Goal: Transaction & Acquisition: Purchase product/service

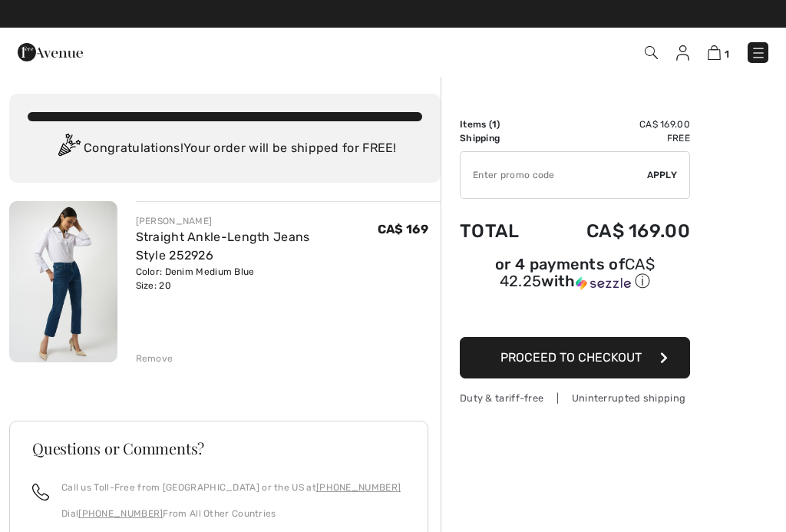
click at [263, 238] on link "Straight Ankle-Length Jeans Style 252926" at bounding box center [223, 246] width 174 height 33
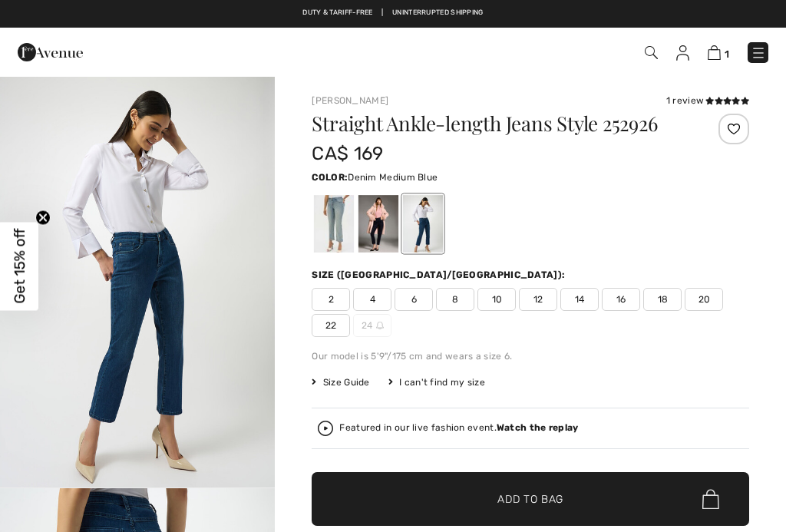
checkbox input "true"
click at [382, 233] on div at bounding box center [378, 224] width 40 height 58
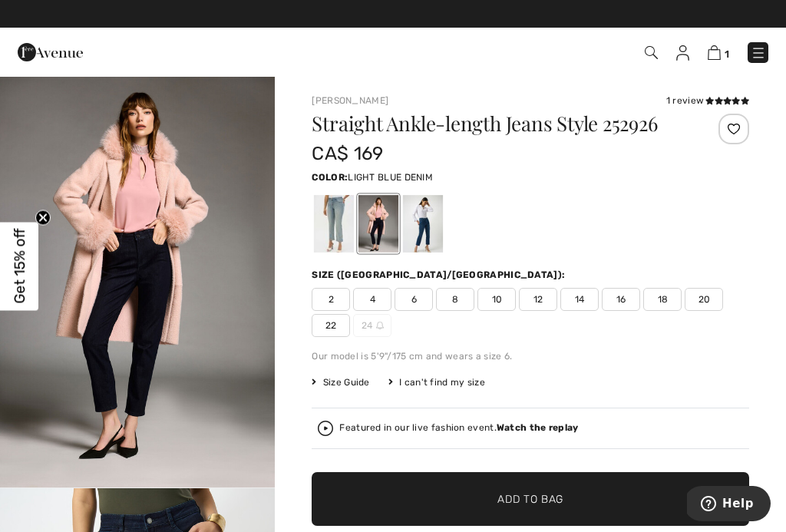
click at [341, 236] on div at bounding box center [334, 224] width 40 height 58
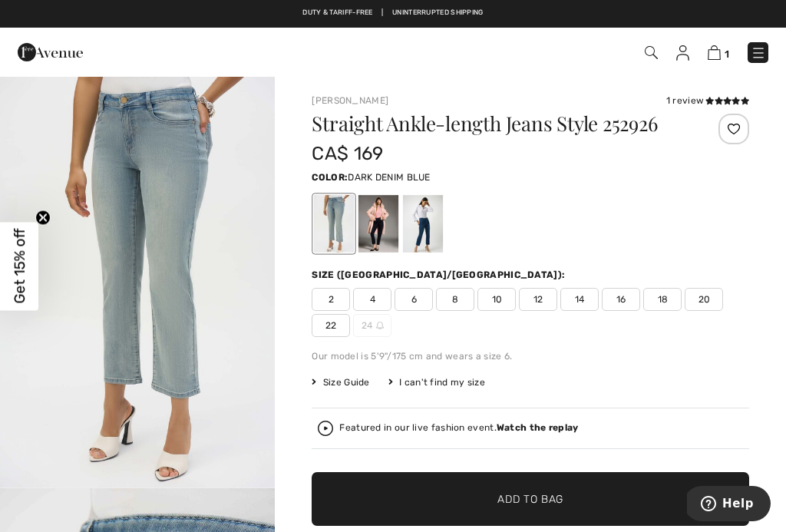
click at [383, 236] on div at bounding box center [378, 224] width 40 height 58
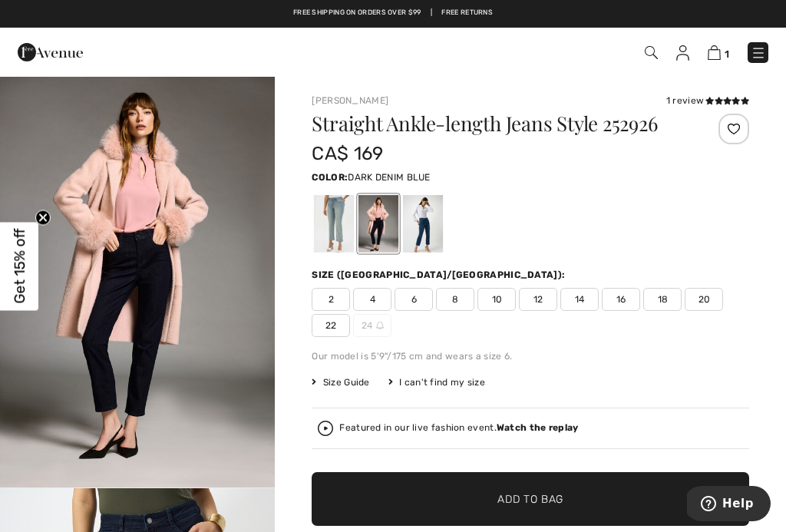
click at [440, 228] on div at bounding box center [423, 224] width 40 height 58
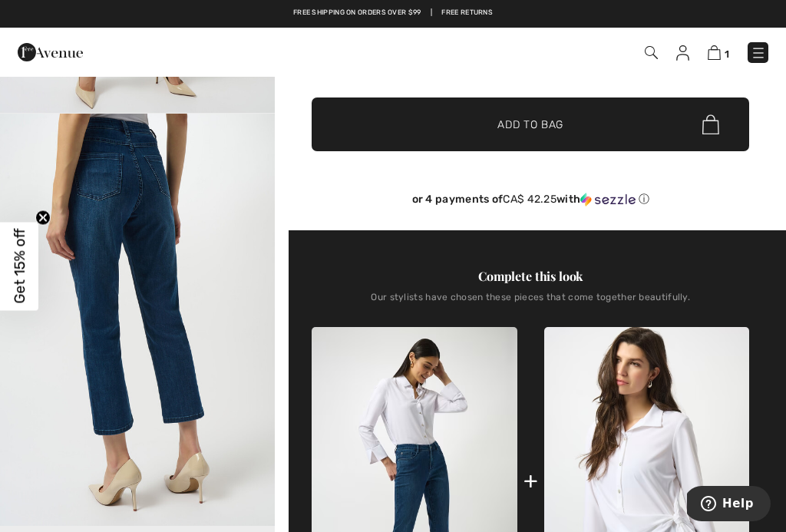
scroll to position [372, 0]
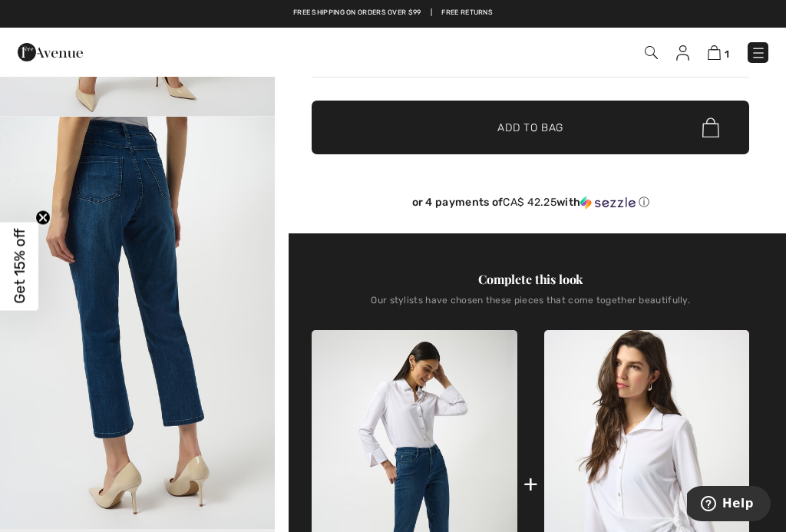
click at [765, 60] on img at bounding box center [758, 52] width 15 height 15
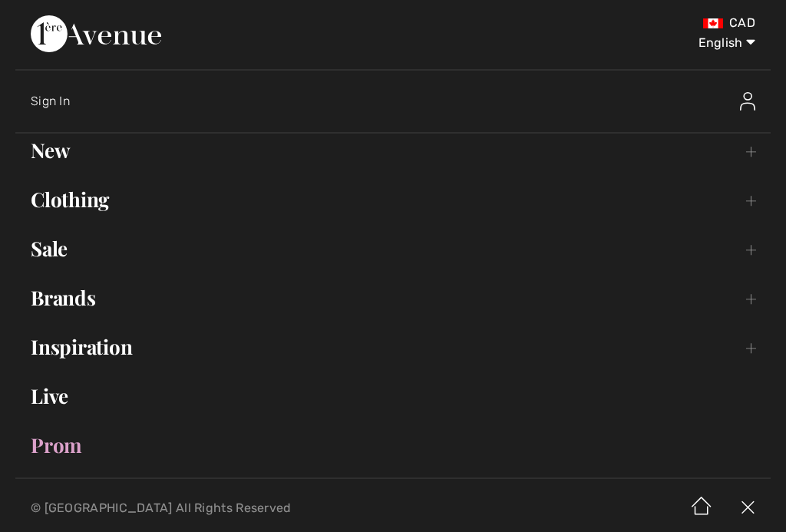
click at [70, 157] on link "New Toggle submenu" at bounding box center [392, 151] width 755 height 34
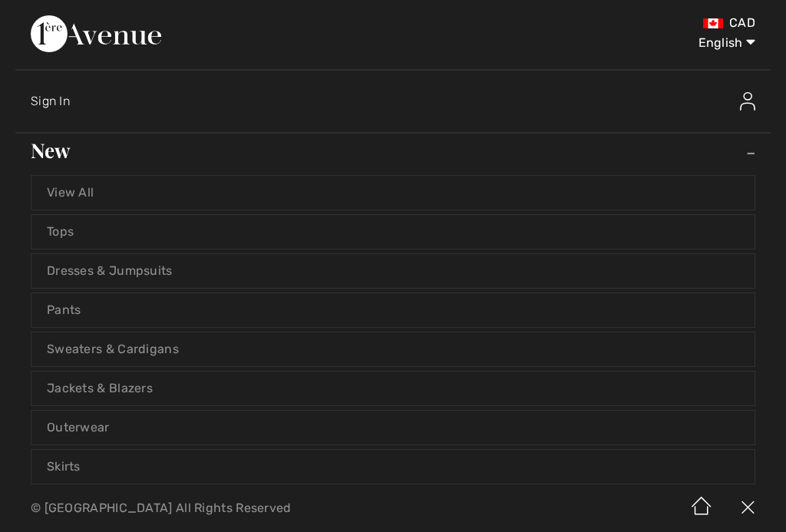
click at [91, 194] on link "View All" at bounding box center [392, 193] width 723 height 34
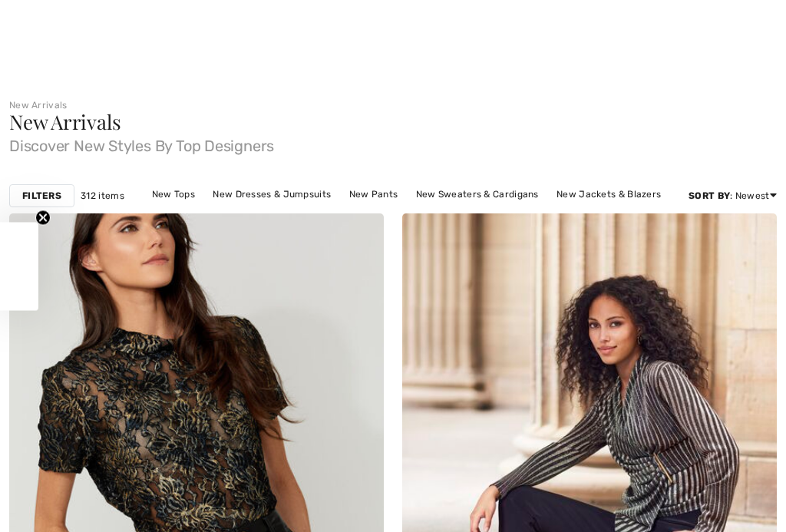
checkbox input "true"
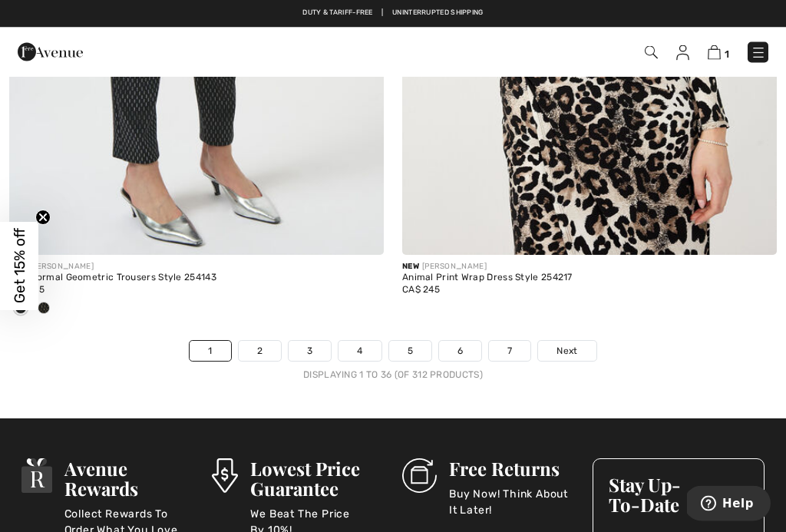
scroll to position [11597, 0]
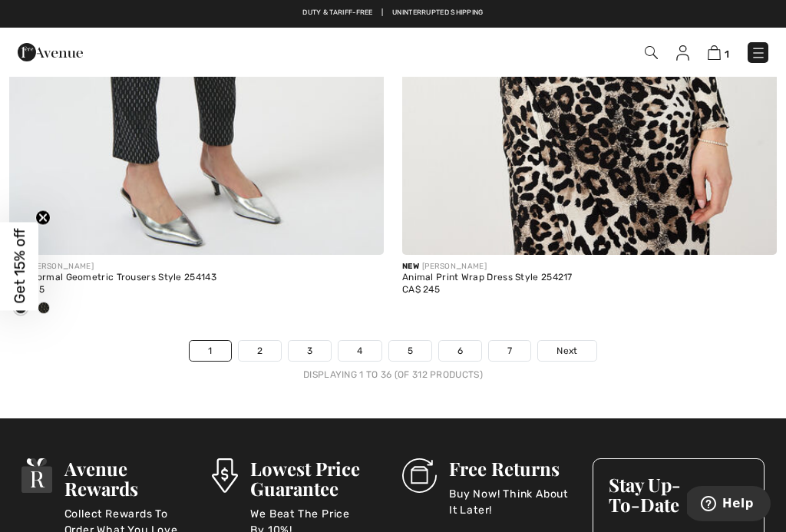
click at [576, 345] on span "Next" at bounding box center [567, 351] width 21 height 14
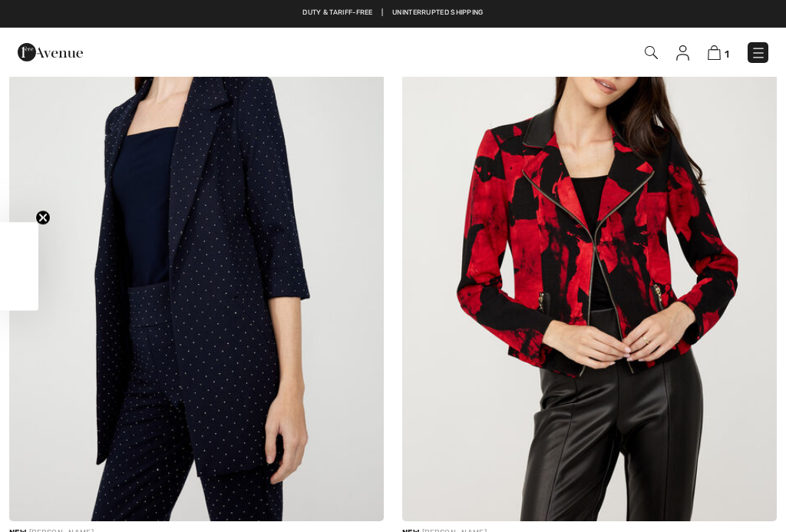
checkbox input "true"
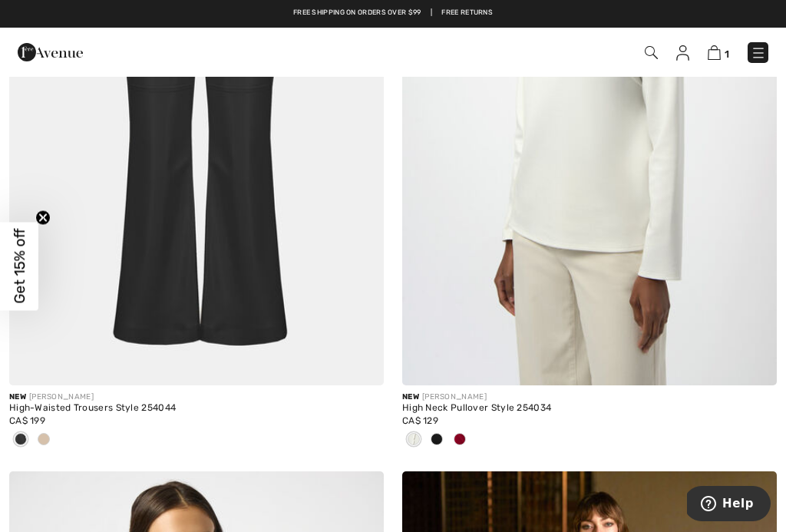
scroll to position [10195, 0]
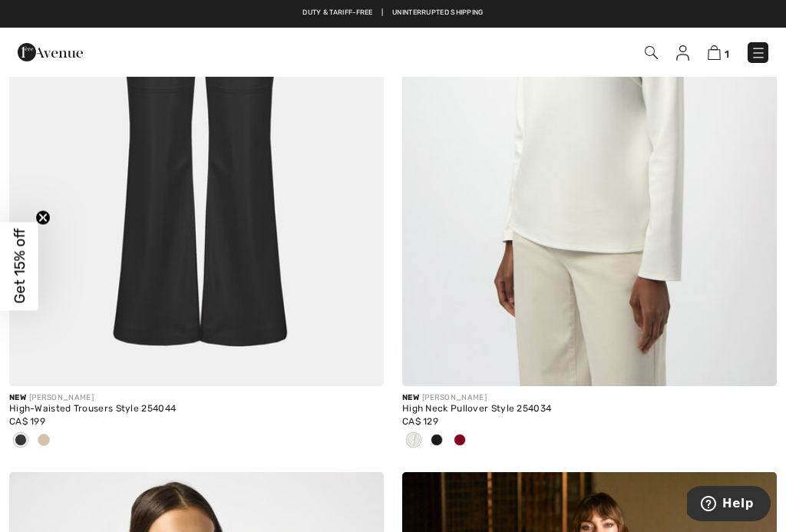
click at [281, 190] on img at bounding box center [196, 105] width 375 height 562
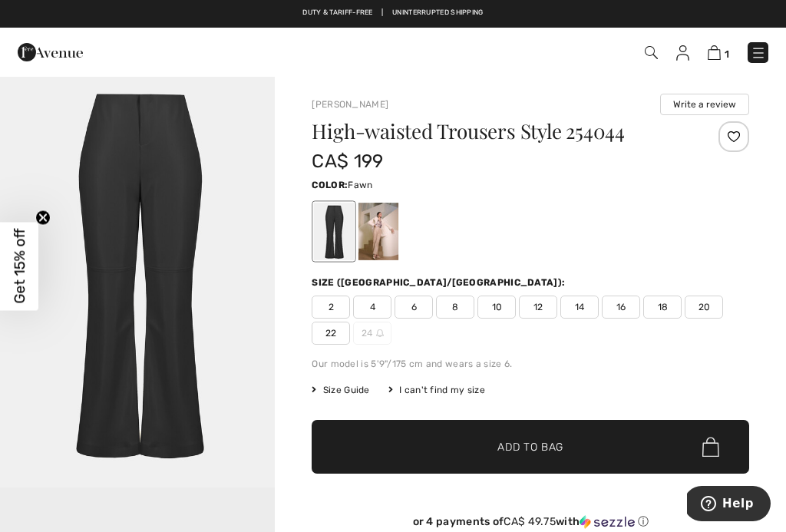
click at [389, 226] on div at bounding box center [378, 232] width 40 height 58
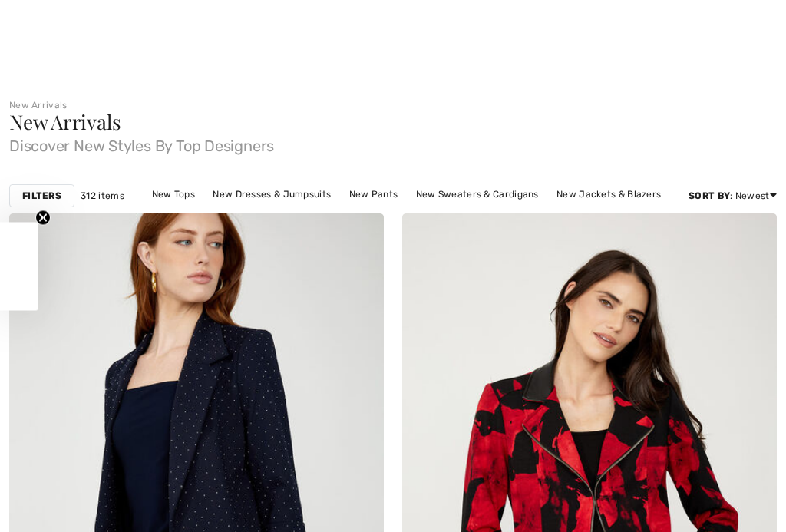
checkbox input "true"
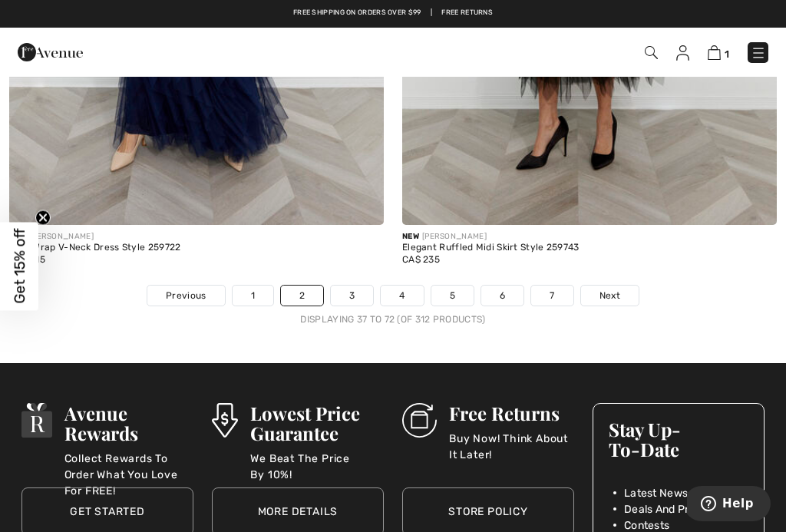
scroll to position [11646, 0]
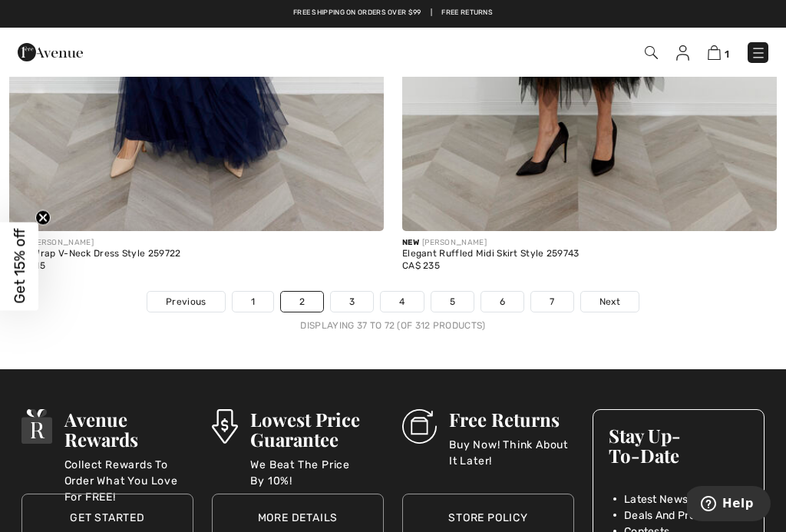
click at [361, 293] on link "3" at bounding box center [352, 302] width 42 height 20
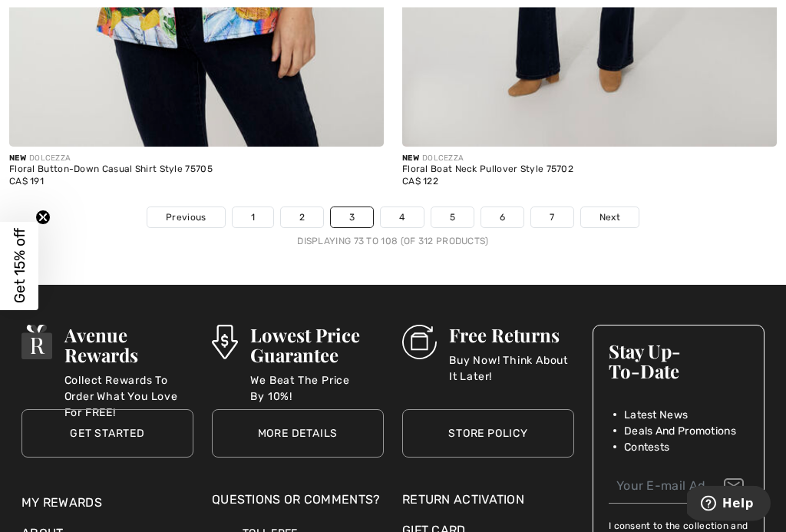
scroll to position [11781, 0]
click at [411, 209] on link "4" at bounding box center [402, 217] width 42 height 20
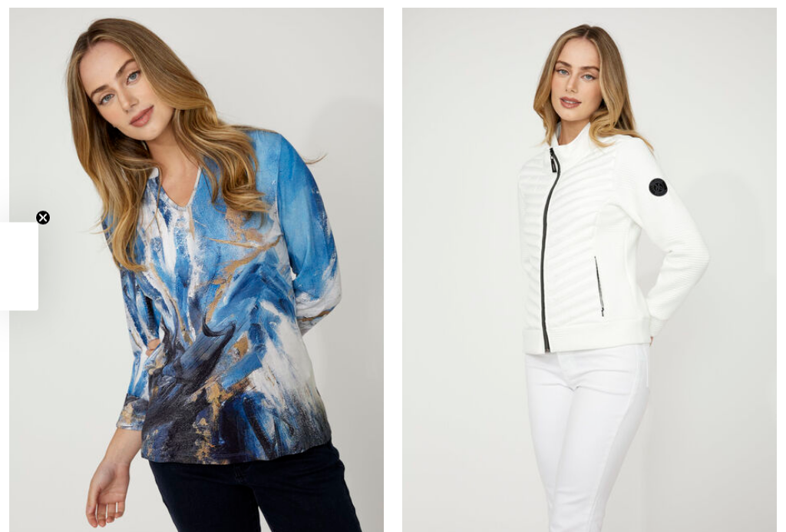
checkbox input "true"
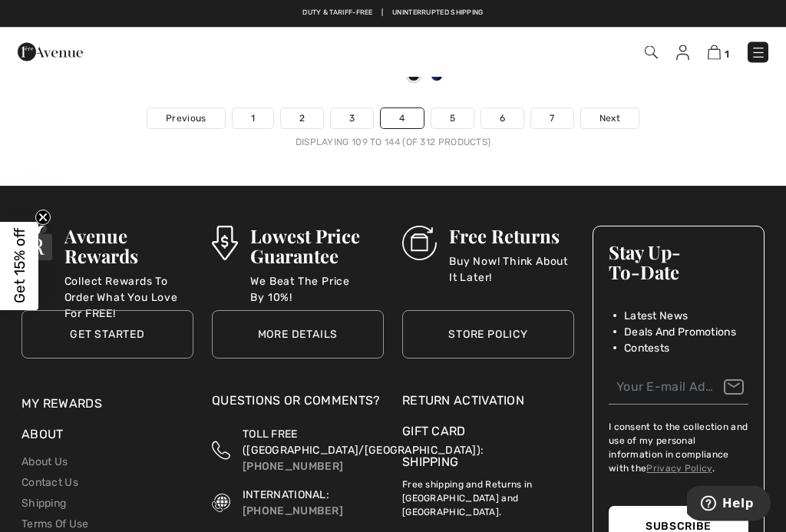
scroll to position [11749, 0]
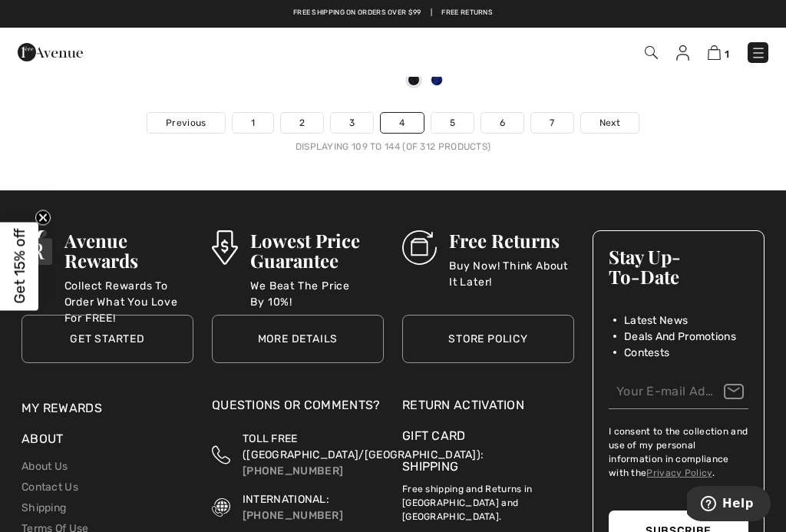
click at [458, 119] on link "5" at bounding box center [452, 123] width 42 height 20
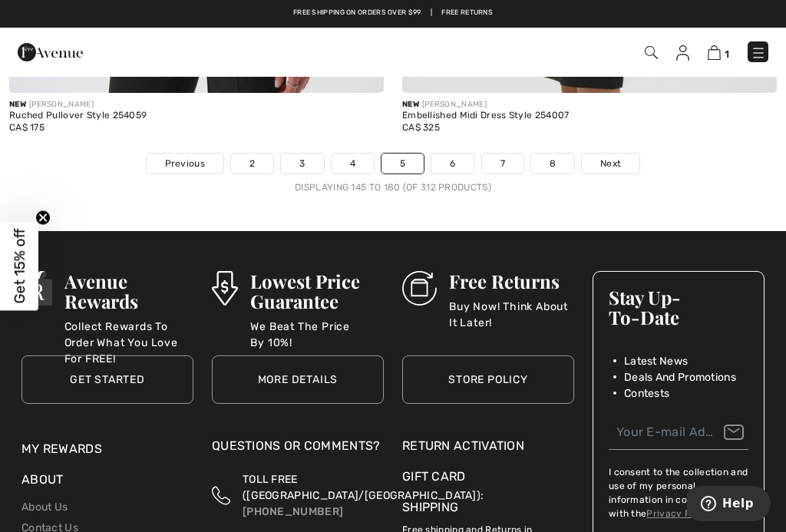
scroll to position [11614, 0]
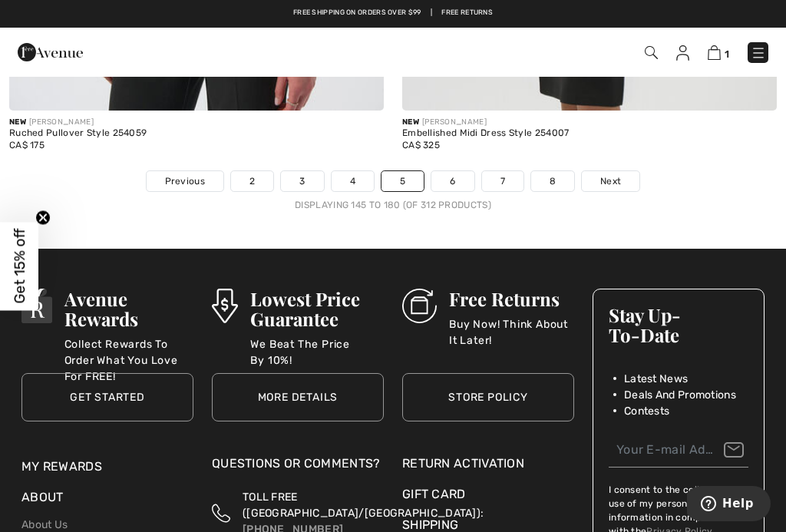
click at [466, 176] on link "6" at bounding box center [452, 181] width 42 height 20
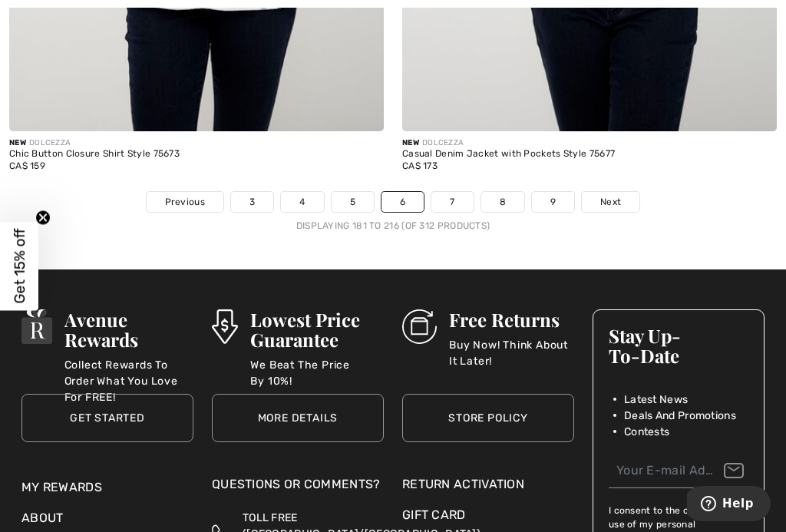
scroll to position [11524, 0]
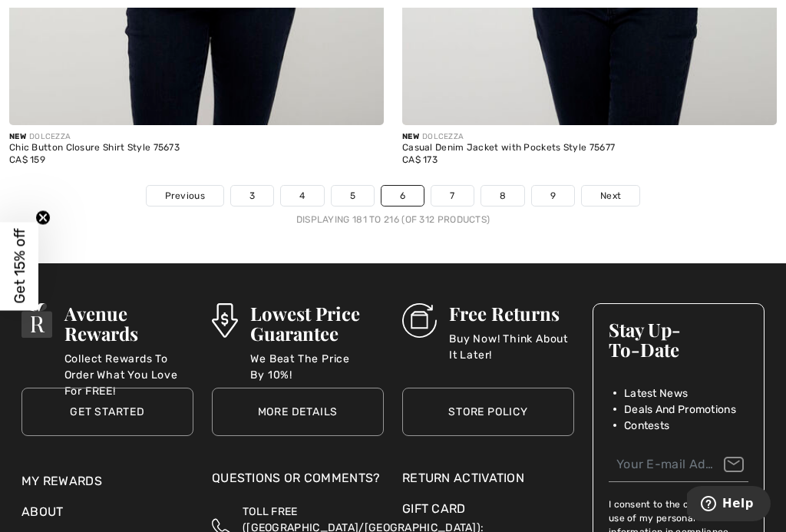
click at [632, 186] on link "Next" at bounding box center [611, 196] width 58 height 20
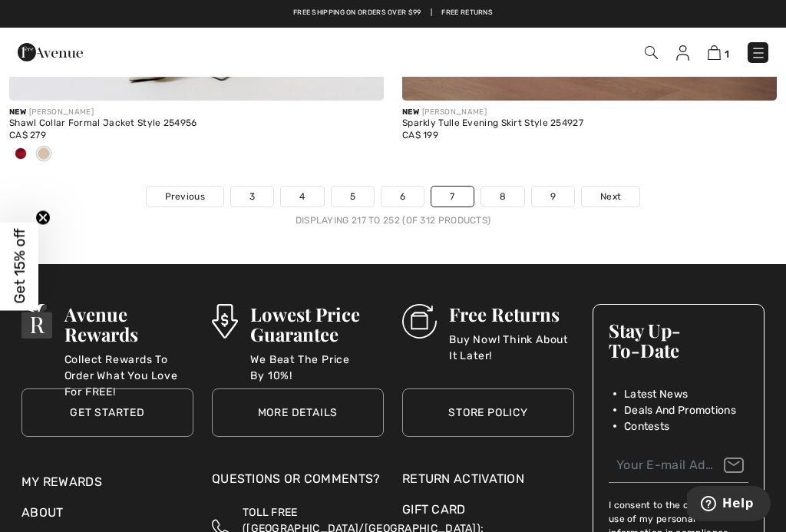
scroll to position [11674, 0]
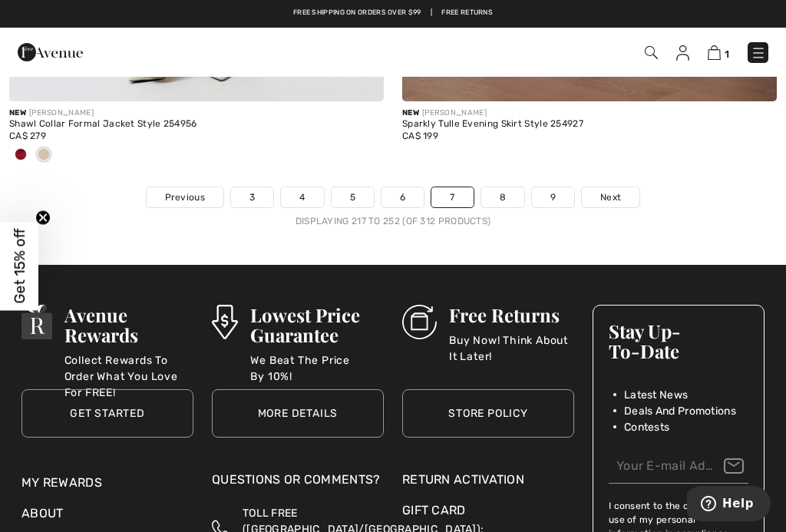
click at [638, 187] on link "Next" at bounding box center [611, 197] width 58 height 20
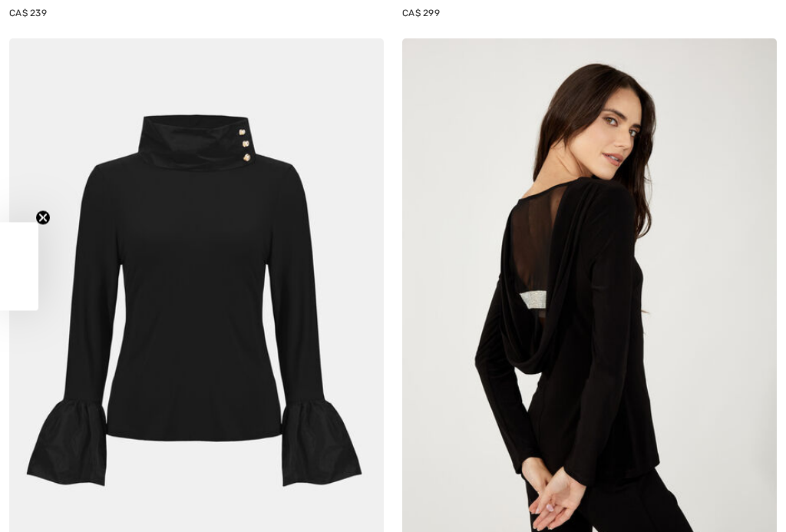
checkbox input "true"
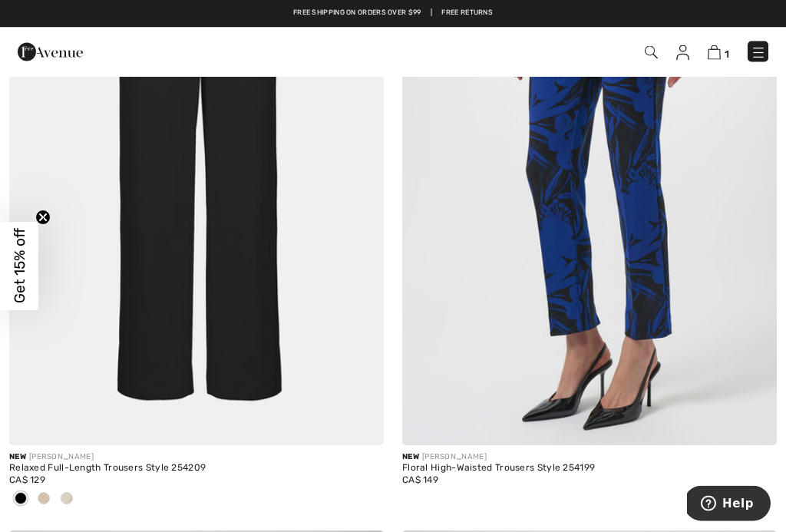
scroll to position [4937, 0]
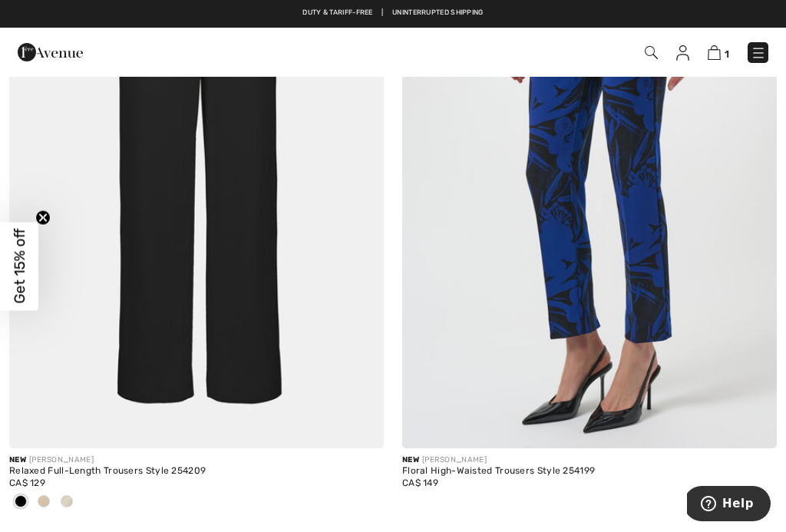
click at [269, 279] on img at bounding box center [196, 167] width 375 height 562
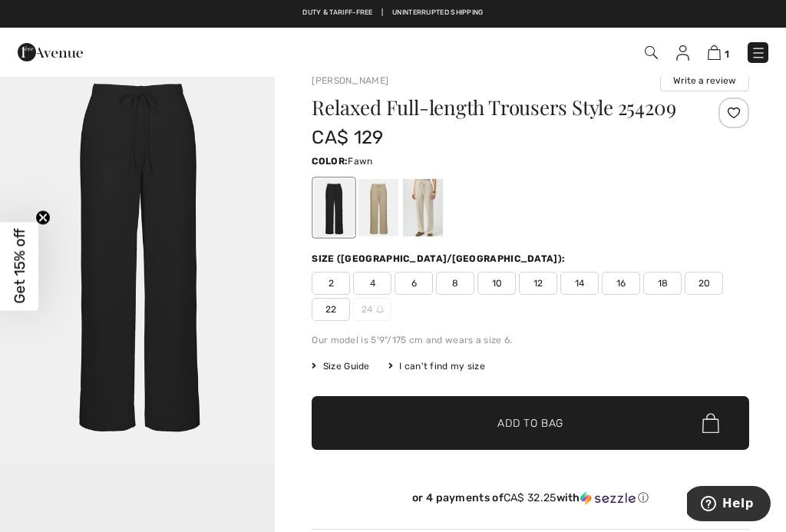
click at [385, 229] on div at bounding box center [378, 208] width 40 height 58
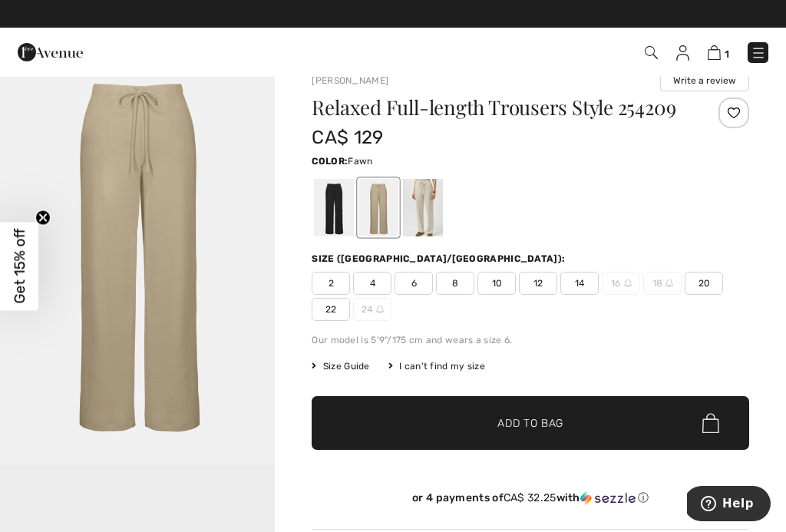
click at [723, 295] on span "20" at bounding box center [704, 283] width 38 height 23
click at [544, 450] on span "✔ Added to Bag Add to Bag" at bounding box center [531, 423] width 438 height 54
click at [442, 225] on div at bounding box center [423, 208] width 40 height 58
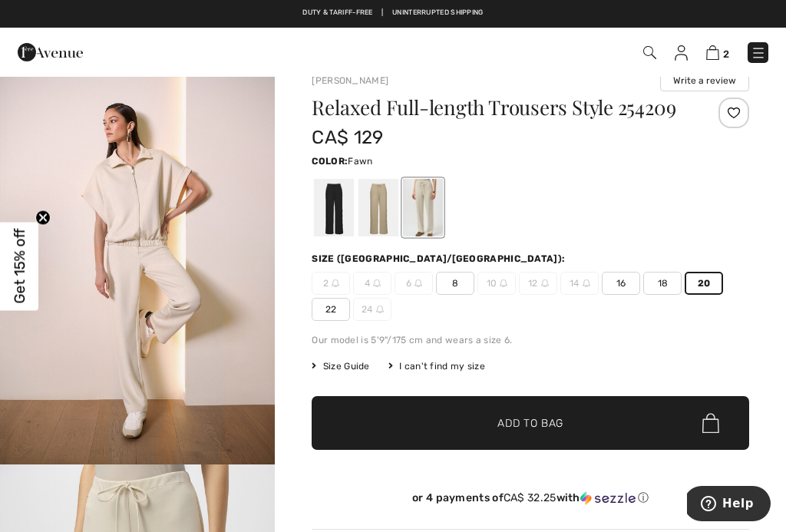
click at [393, 221] on div at bounding box center [378, 208] width 40 height 58
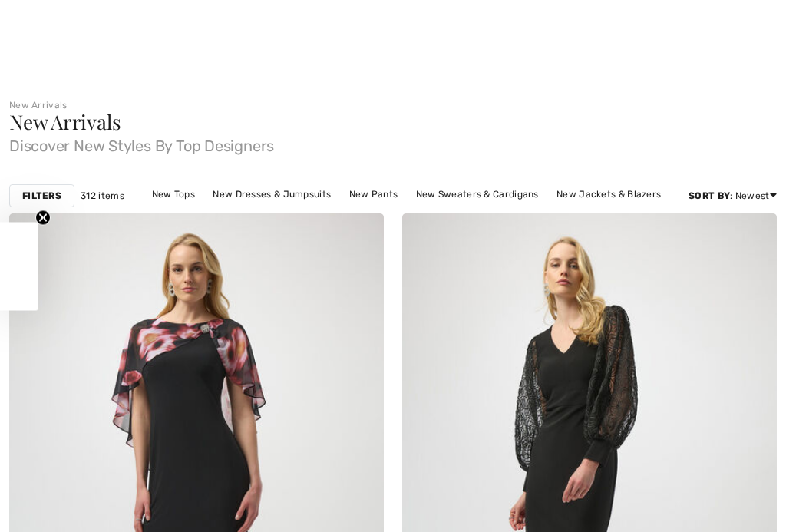
checkbox input "true"
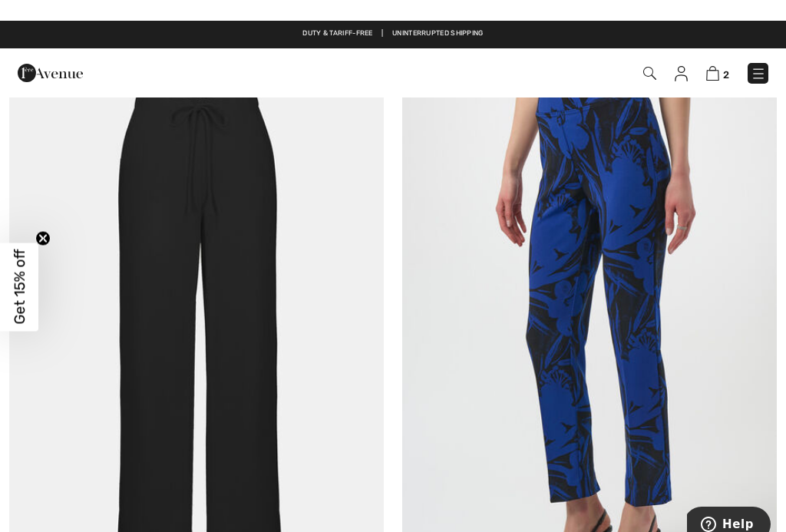
scroll to position [4772, 0]
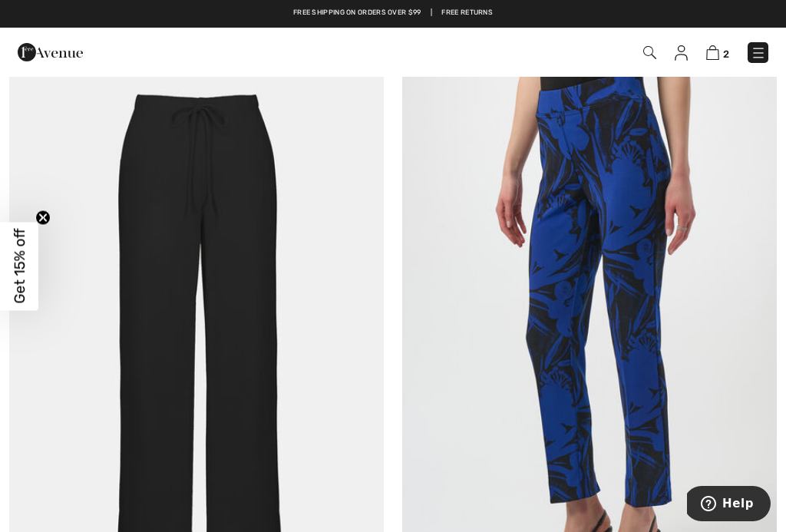
click at [261, 125] on img at bounding box center [196, 332] width 375 height 562
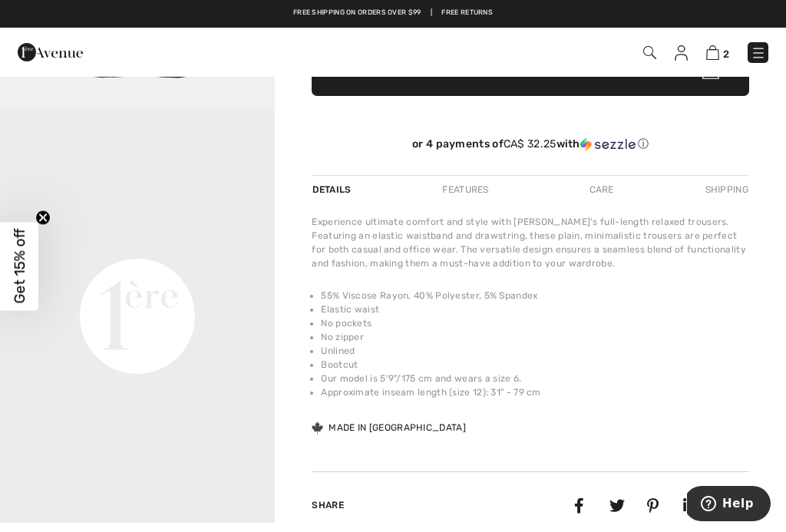
scroll to position [377, 0]
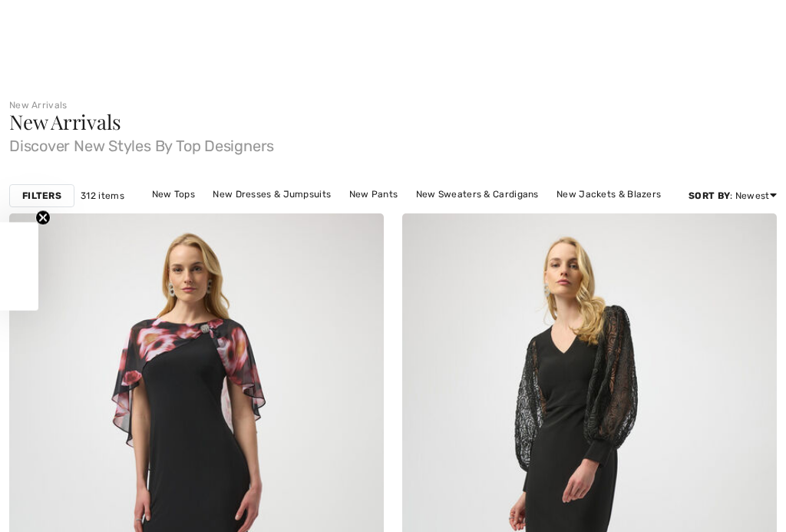
checkbox input "true"
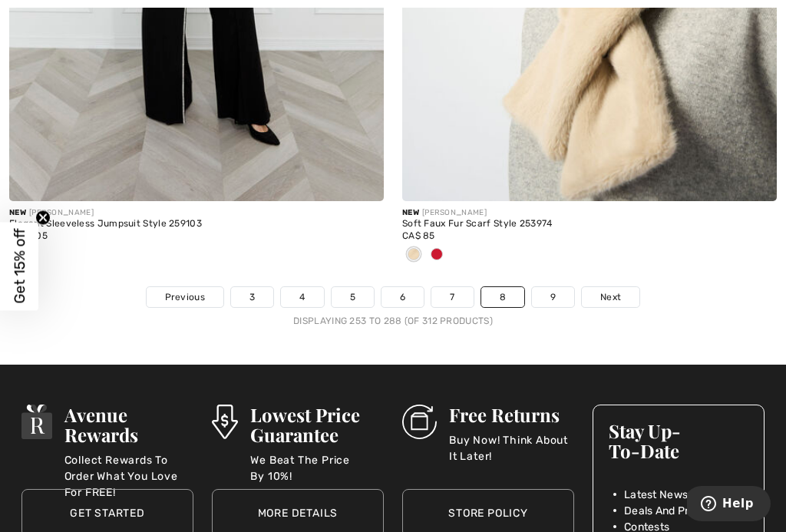
scroll to position [11678, 0]
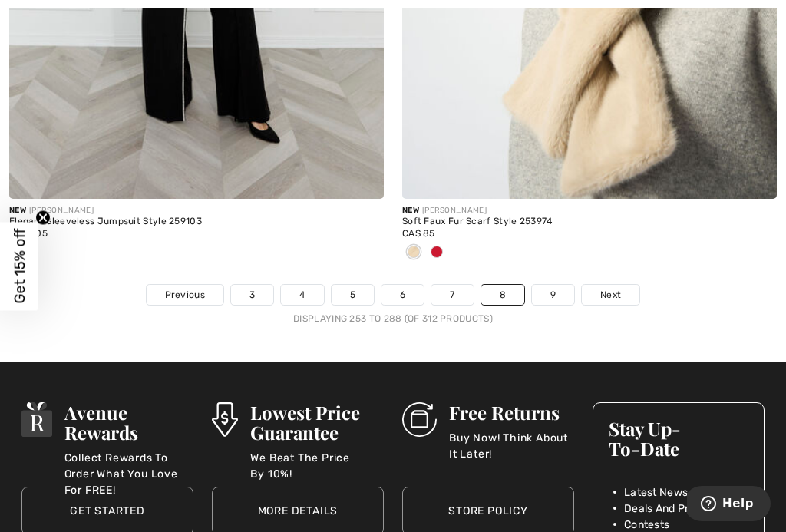
click at [570, 285] on link "9" at bounding box center [553, 295] width 42 height 20
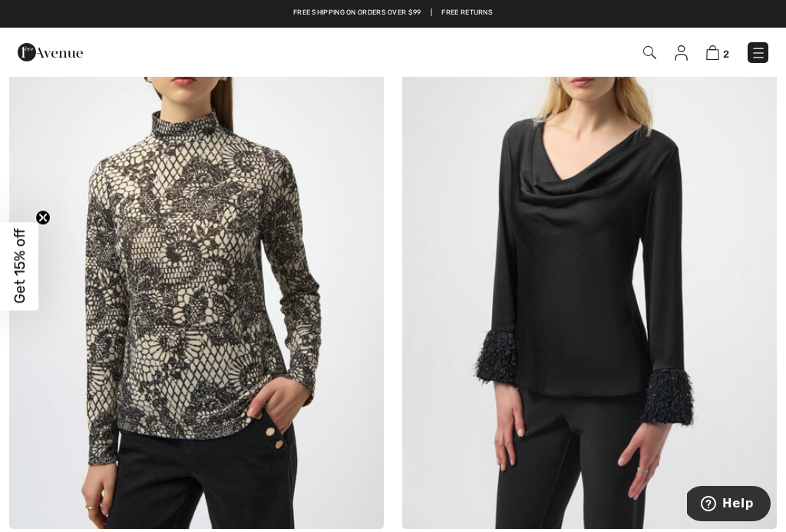
scroll to position [6074, 0]
click at [282, 181] on img at bounding box center [196, 249] width 375 height 562
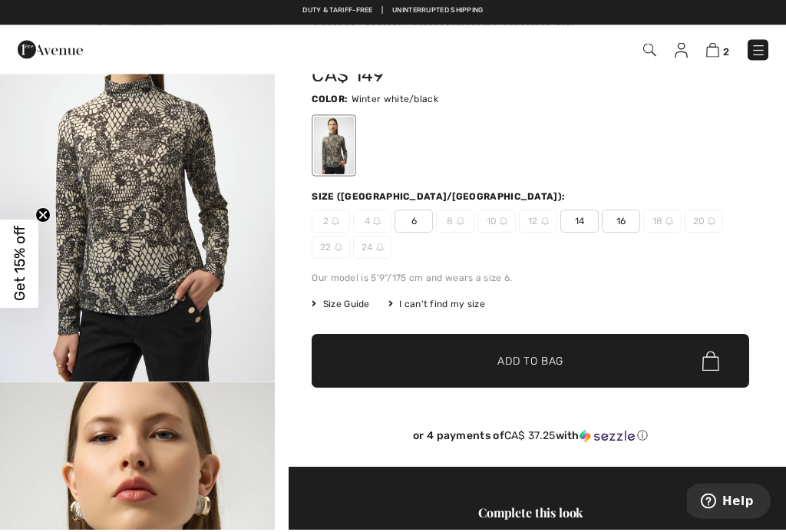
scroll to position [107, 0]
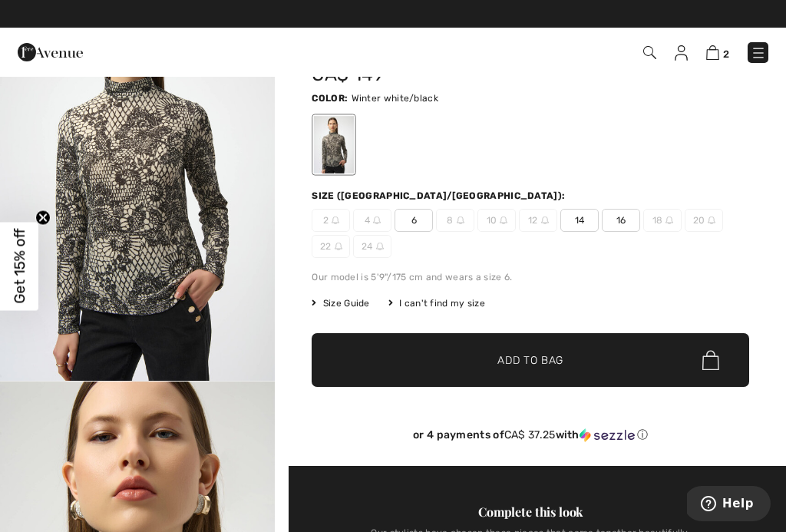
click at [662, 155] on div at bounding box center [531, 145] width 438 height 64
click at [357, 301] on span "Size Guide" at bounding box center [341, 303] width 58 height 14
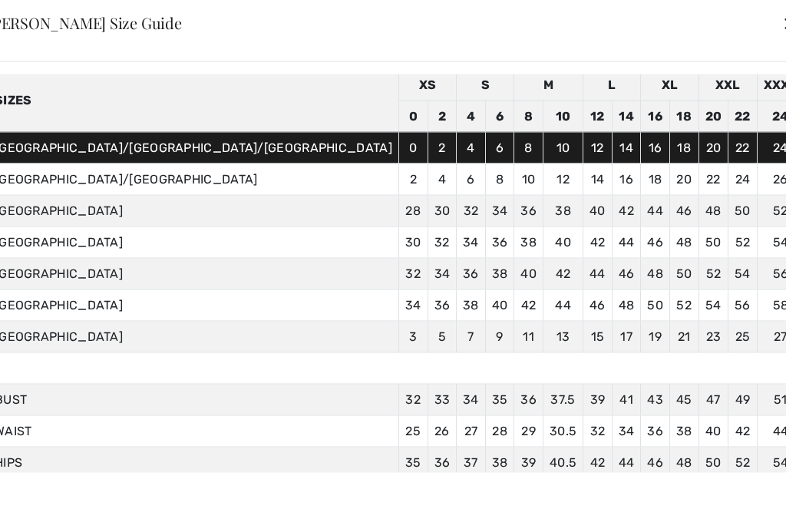
scroll to position [66, 0]
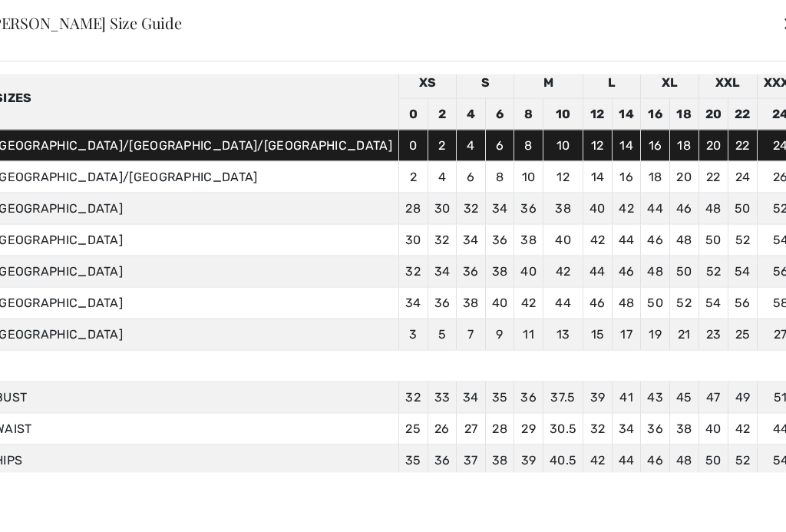
click at [673, 36] on div "Joseph Ribkoff Size Guide ✕" at bounding box center [392, 23] width 847 height 77
click at [677, 31] on div "Joseph Ribkoff Size Guide ✕" at bounding box center [392, 23] width 847 height 77
click at [681, 28] on div "Joseph Ribkoff Size Guide ✕" at bounding box center [392, 23] width 847 height 77
click at [782, 21] on div "✕" at bounding box center [790, 23] width 16 height 32
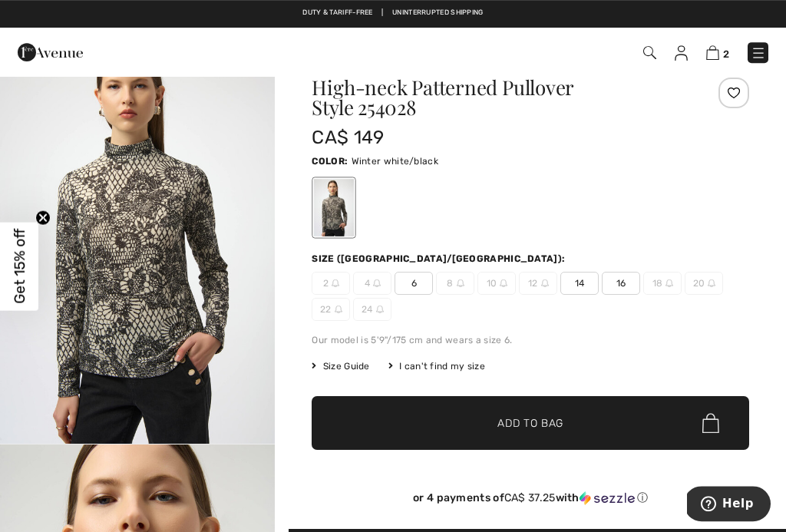
scroll to position [28, 0]
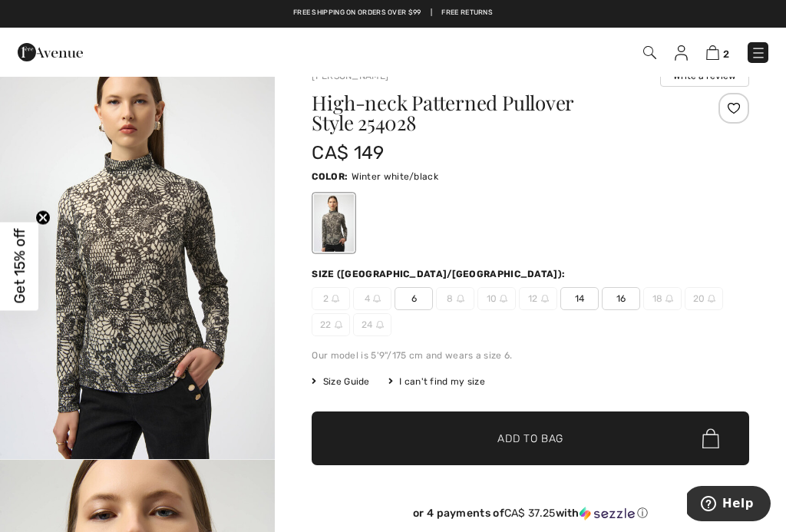
click at [550, 437] on span "Add to Bag" at bounding box center [530, 439] width 66 height 16
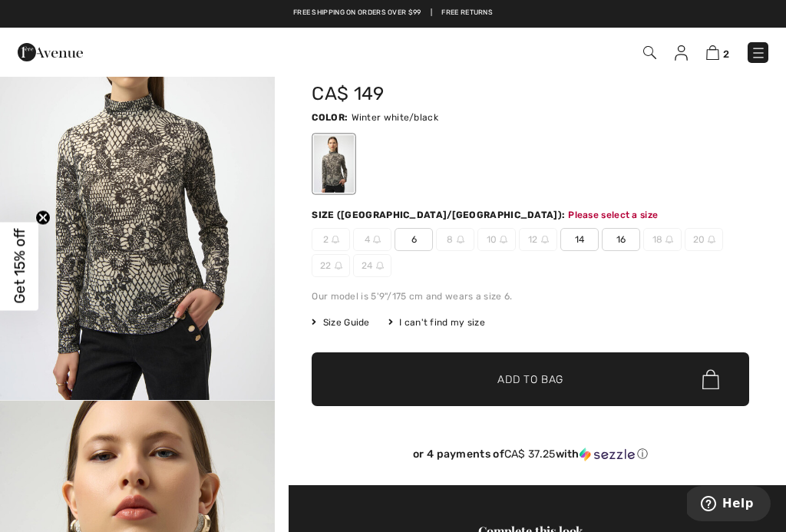
scroll to position [185, 0]
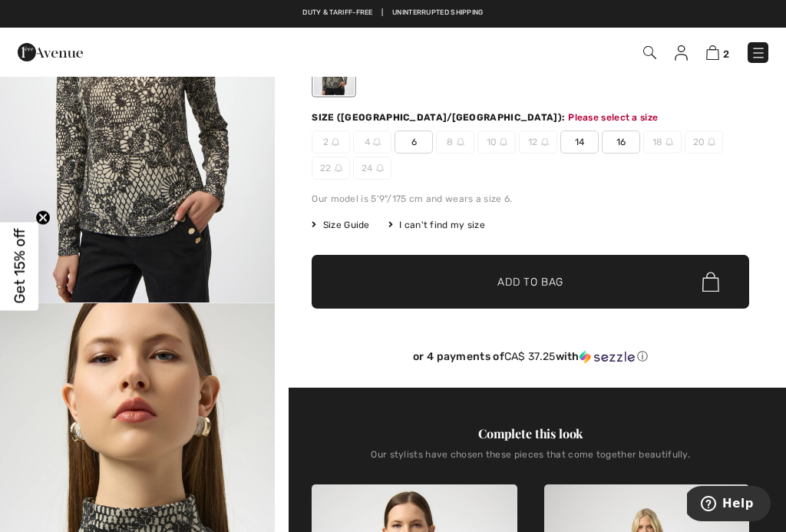
click at [581, 144] on span "14" at bounding box center [579, 141] width 38 height 23
click at [594, 283] on span "✔ Added to Bag Add to Bag" at bounding box center [531, 282] width 438 height 54
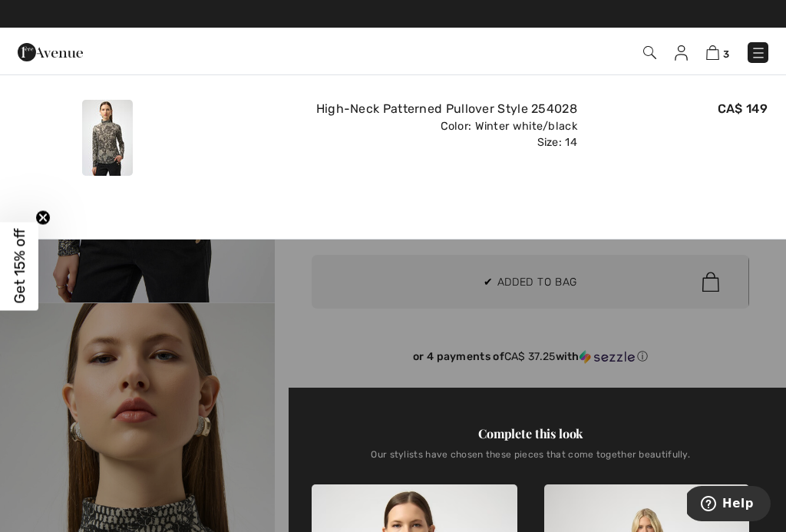
scroll to position [0, 0]
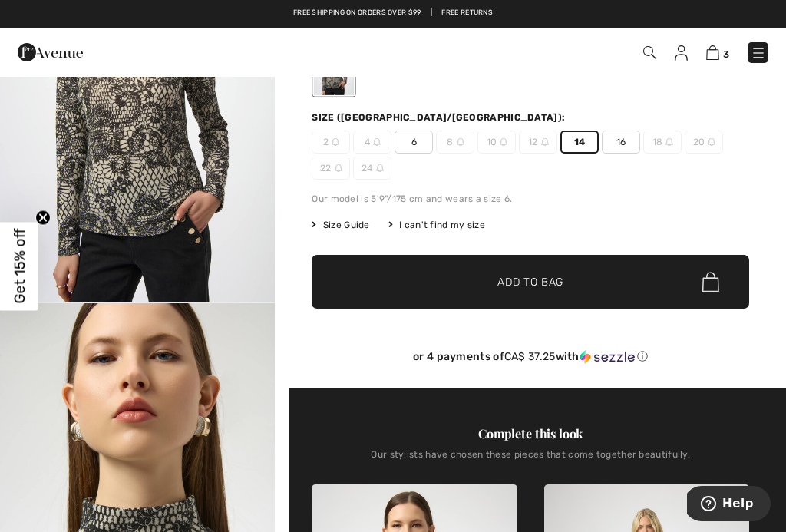
click at [728, 55] on span "3" at bounding box center [726, 54] width 6 height 12
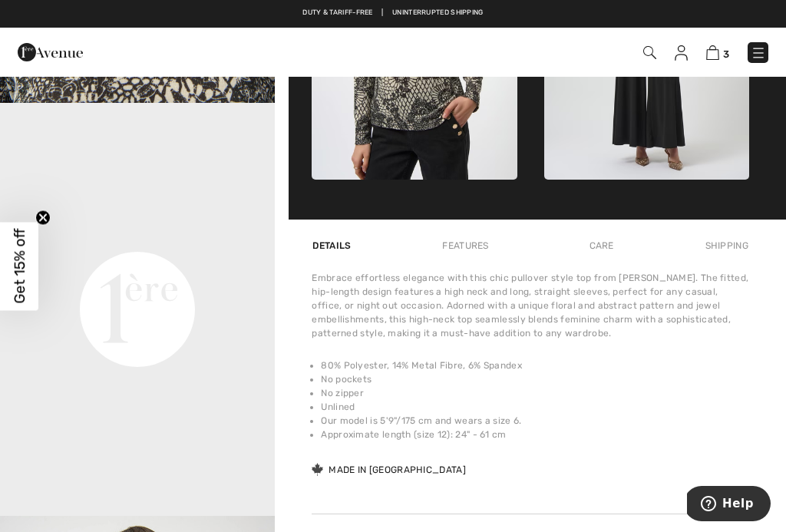
scroll to position [796, 0]
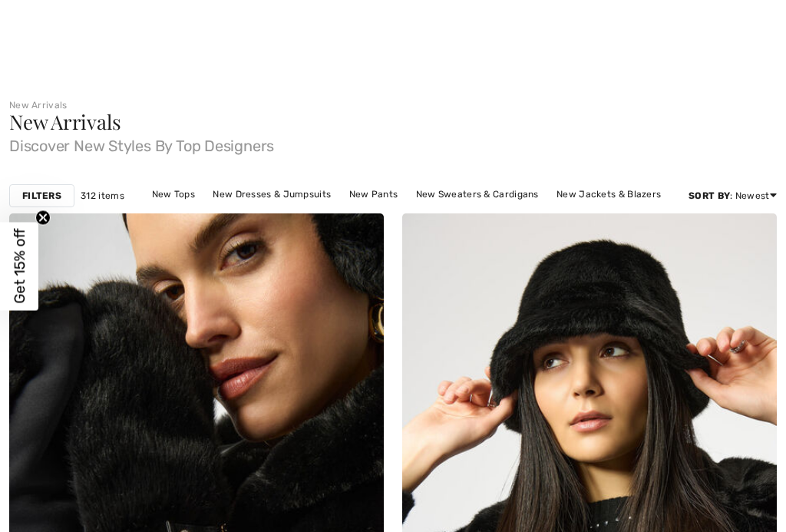
checkbox input "true"
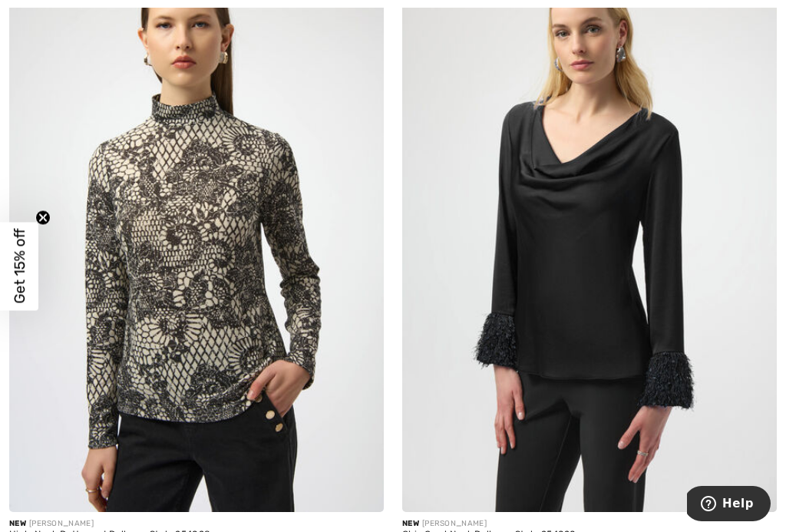
scroll to position [6084, 0]
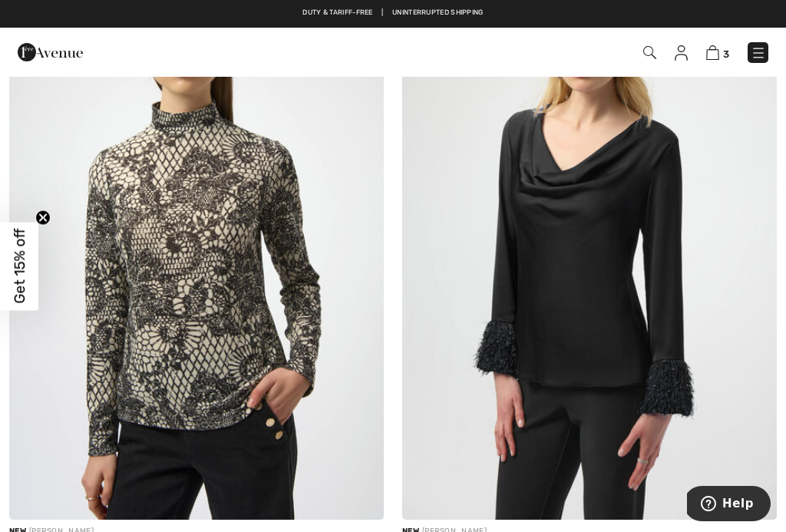
click at [778, 65] on div "3 Checkout" at bounding box center [554, 52] width 451 height 31
click at [728, 51] on span "3" at bounding box center [726, 54] width 6 height 12
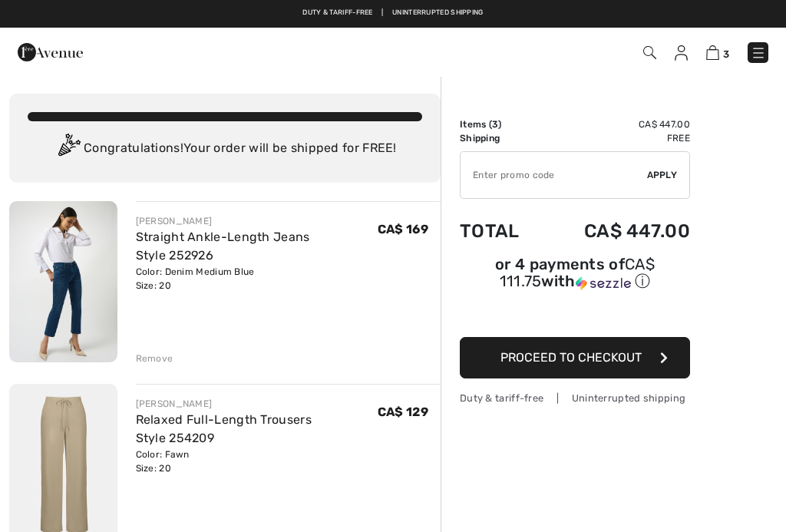
click at [764, 61] on img at bounding box center [758, 52] width 15 height 15
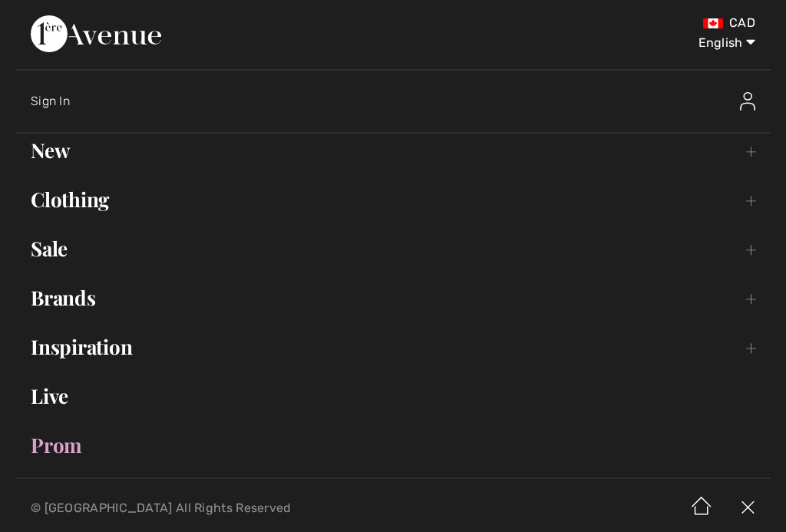
click at [109, 202] on link "Clothing Toggle submenu" at bounding box center [392, 200] width 755 height 34
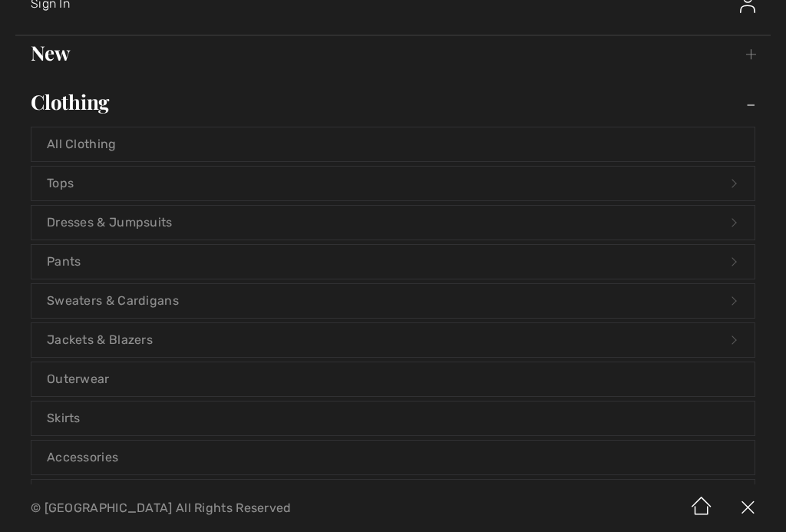
scroll to position [94, 0]
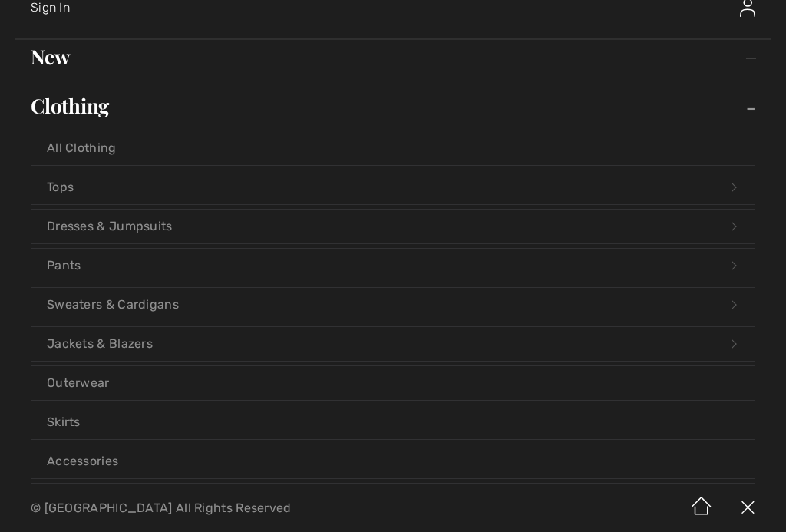
click at [151, 344] on link "Jackets & Blazers Open submenu" at bounding box center [392, 344] width 723 height 34
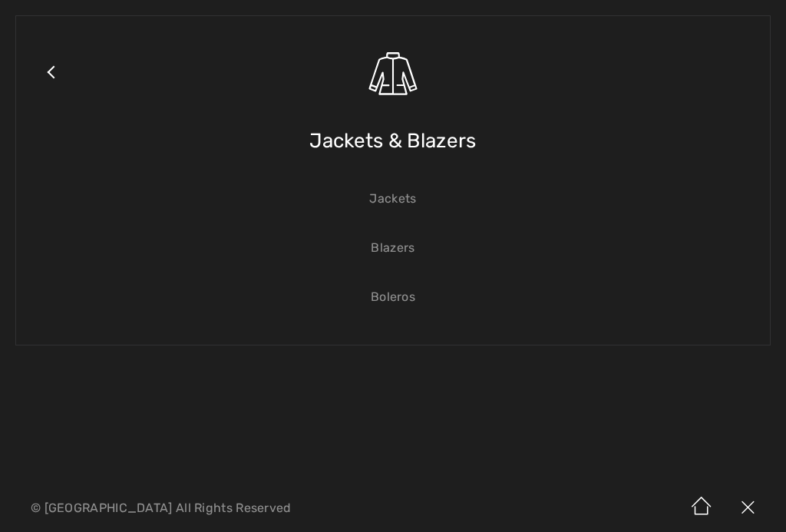
click at [408, 206] on link "Jackets" at bounding box center [392, 199] width 723 height 34
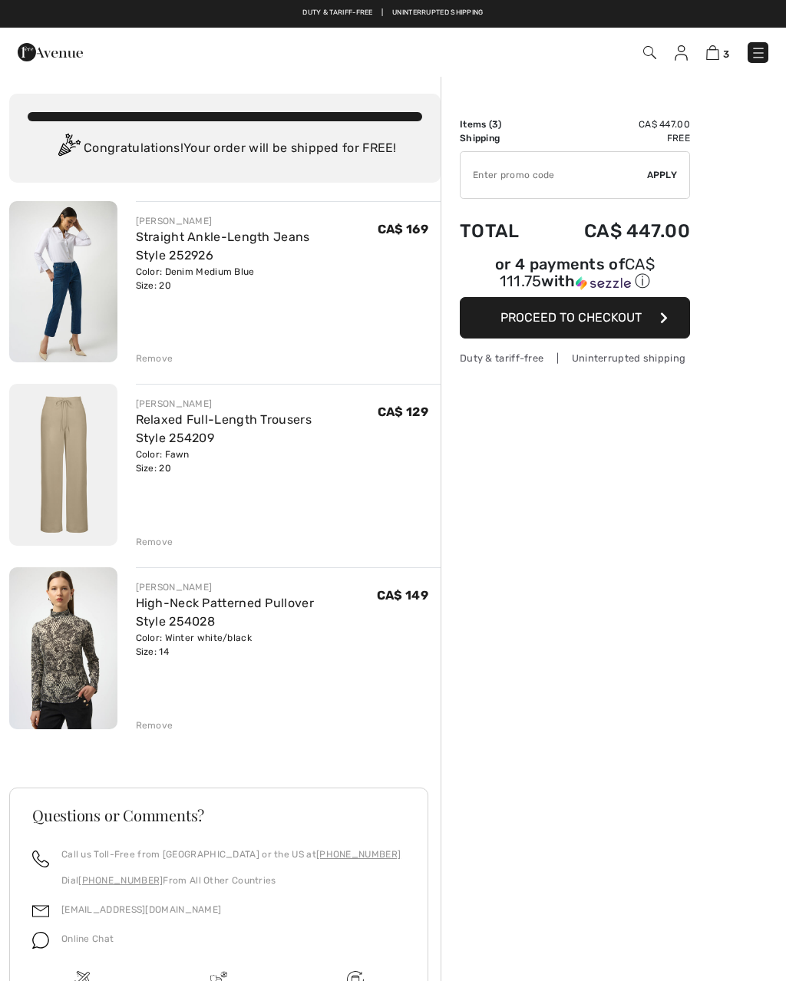
checkbox input "true"
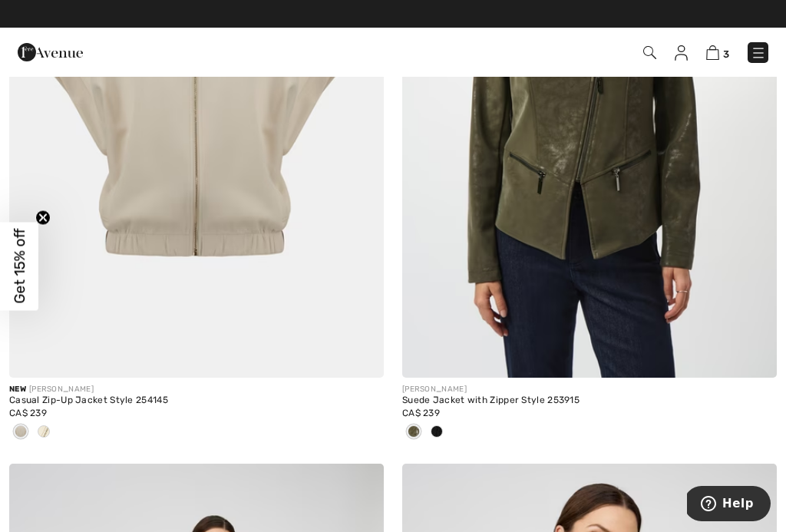
scroll to position [10124, 0]
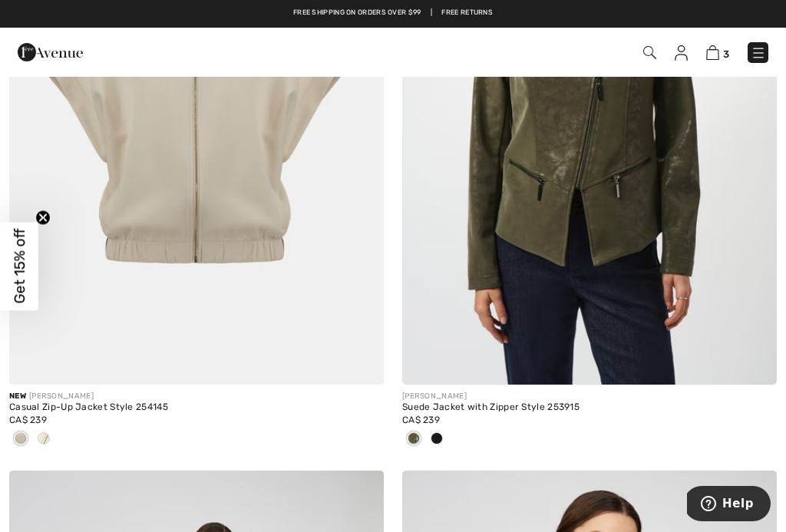
click at [263, 220] on img at bounding box center [196, 104] width 375 height 562
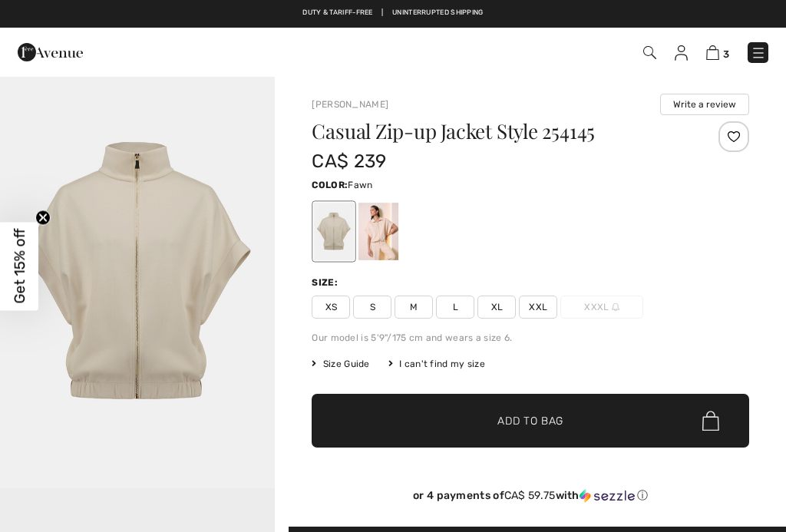
checkbox input "true"
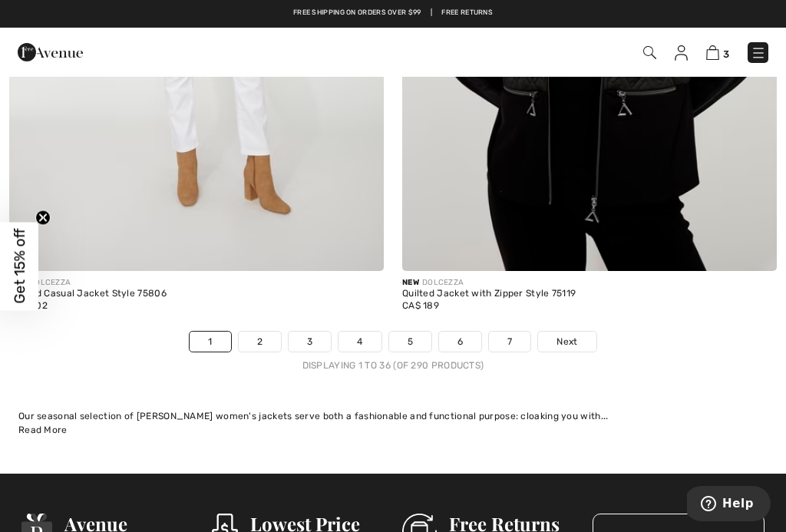
scroll to position [11507, 0]
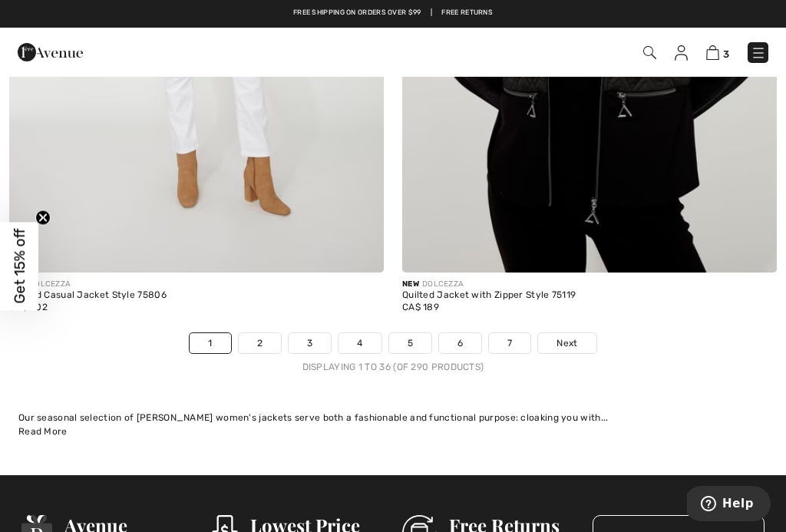
click at [586, 336] on link "Next" at bounding box center [567, 343] width 58 height 20
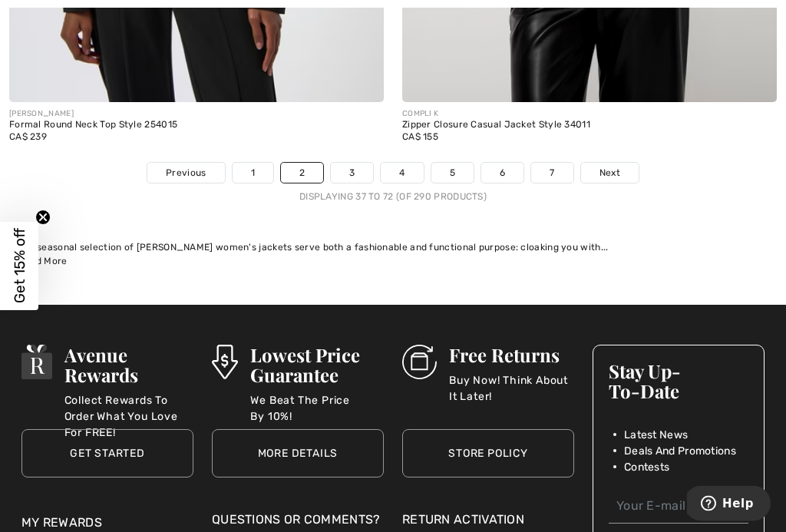
scroll to position [11678, 0]
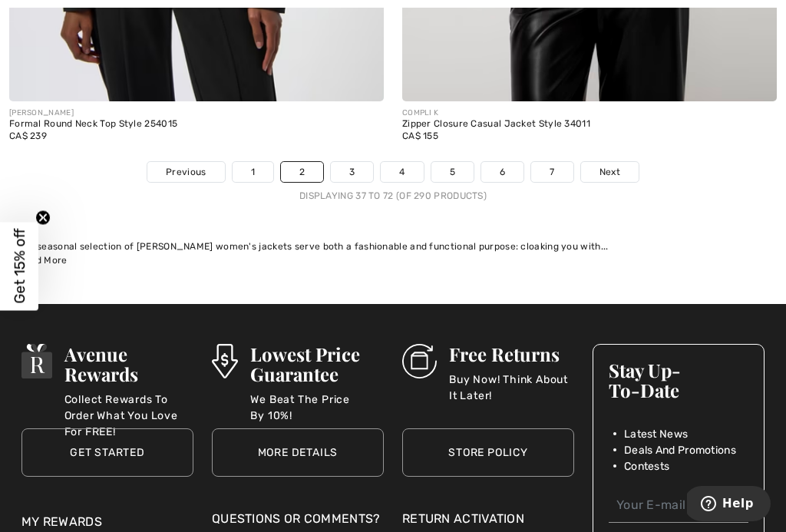
click at [625, 162] on link "Next" at bounding box center [610, 172] width 58 height 20
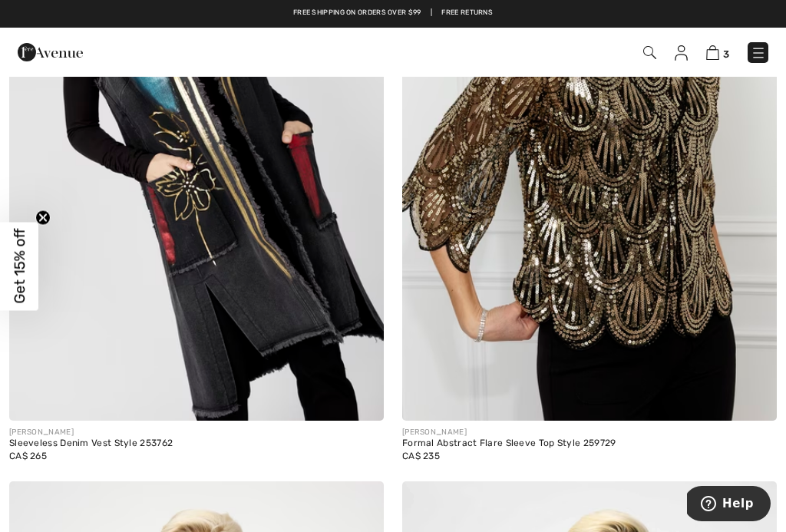
scroll to position [6784, 0]
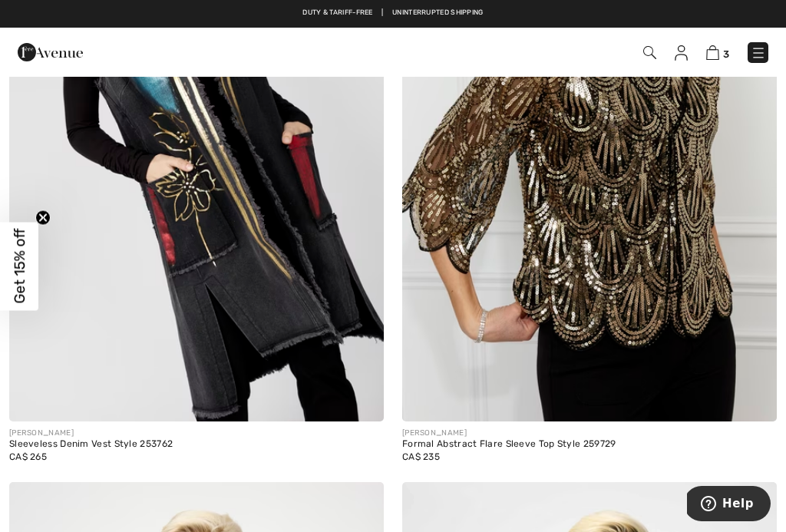
click at [327, 254] on img at bounding box center [196, 141] width 375 height 562
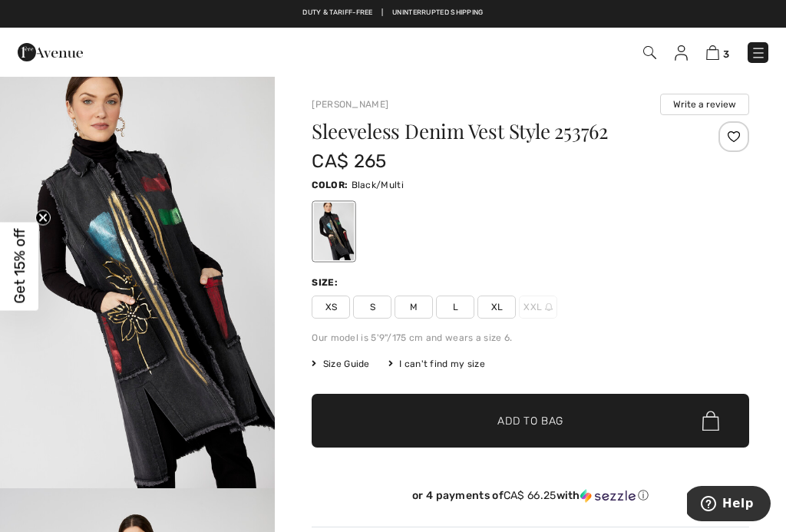
click at [358, 368] on span "Size Guide" at bounding box center [341, 364] width 58 height 14
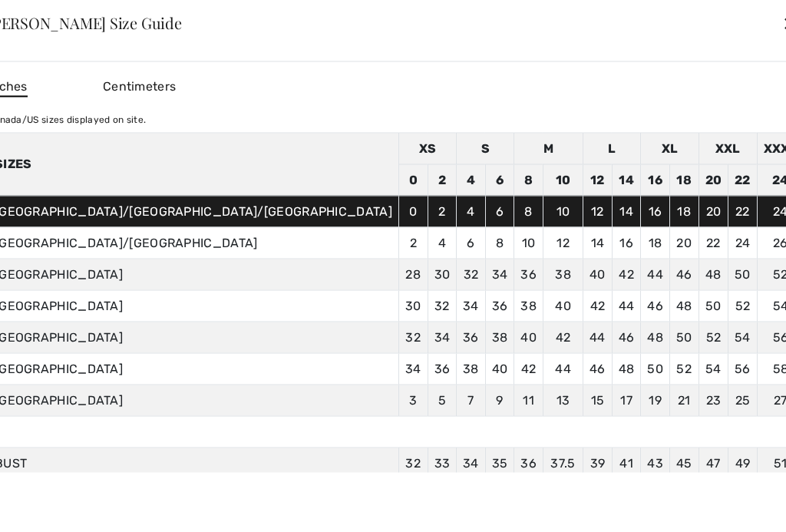
click at [672, 19] on div "Frank Lyman Size Guide ✕" at bounding box center [392, 23] width 847 height 77
click at [782, 24] on div "✕" at bounding box center [790, 23] width 16 height 32
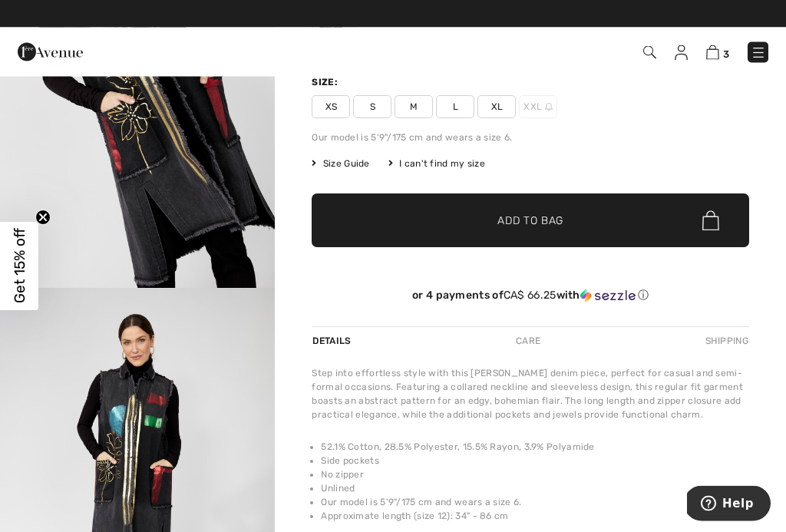
scroll to position [200, 0]
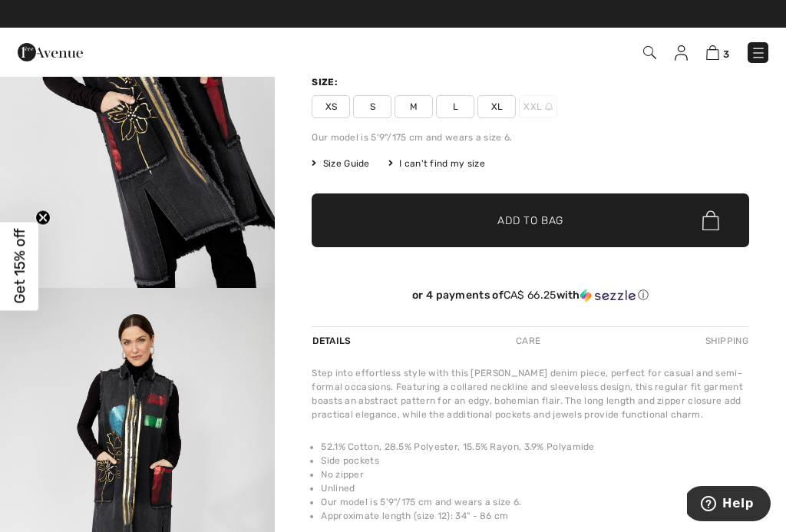
click at [557, 147] on div "Sleeveless Denim Vest Style 253762 CA$ 265 Color: Black/Multi Size: XS S M L XL…" at bounding box center [531, 123] width 438 height 405
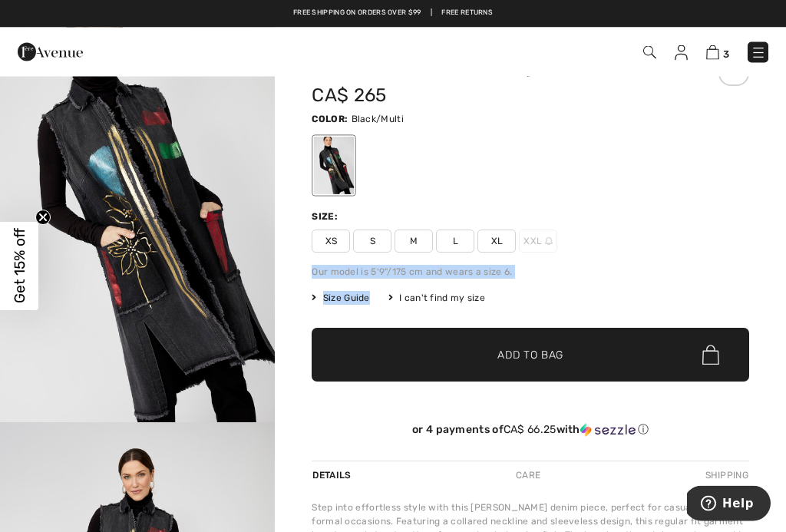
scroll to position [0, 0]
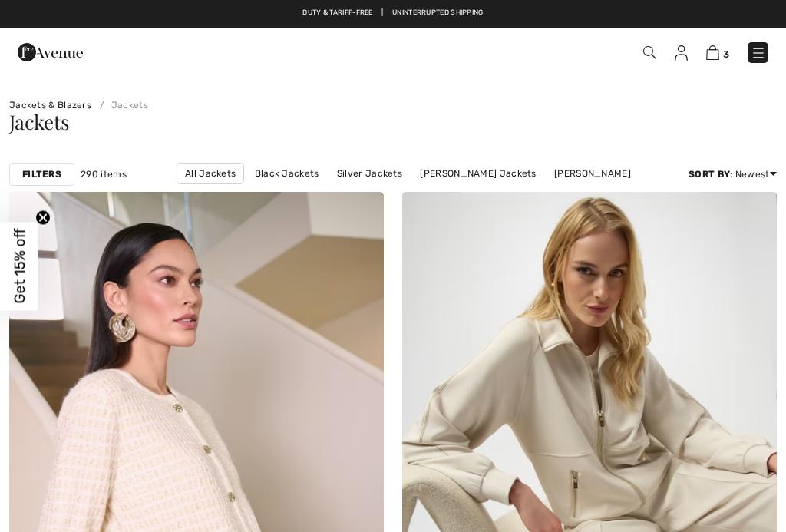
checkbox input "true"
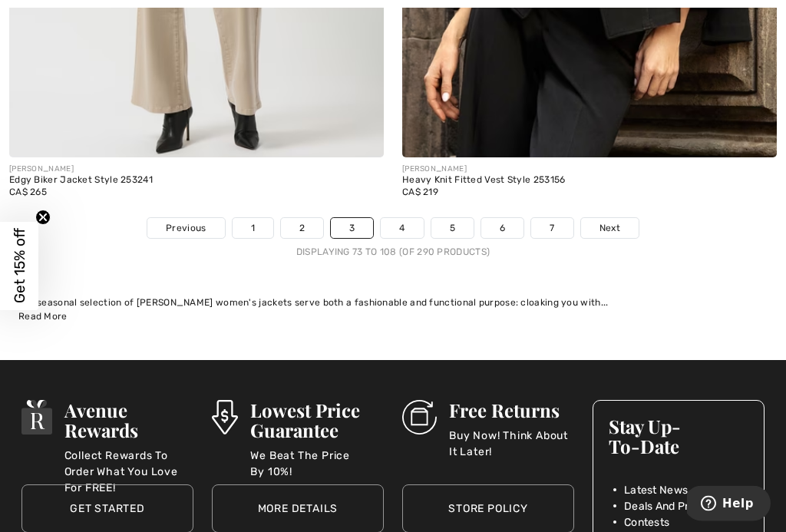
scroll to position [11622, 0]
click at [411, 218] on link "4" at bounding box center [402, 228] width 42 height 20
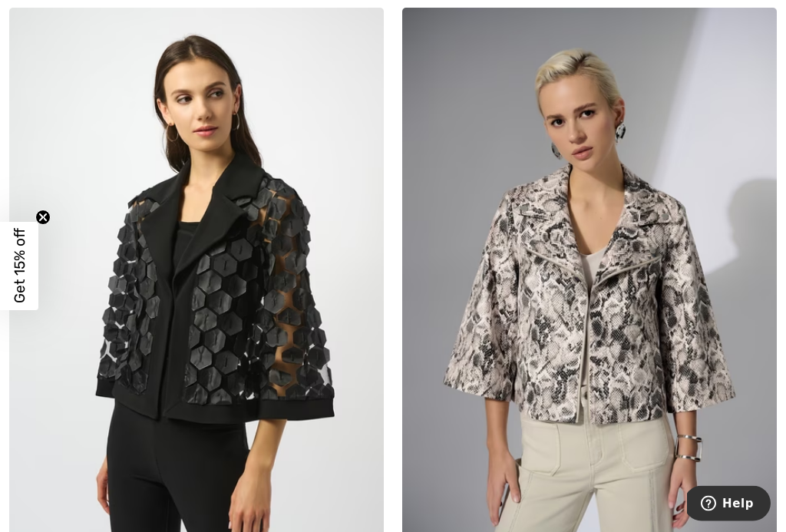
scroll to position [7182, 0]
click at [692, 258] on img at bounding box center [589, 289] width 375 height 562
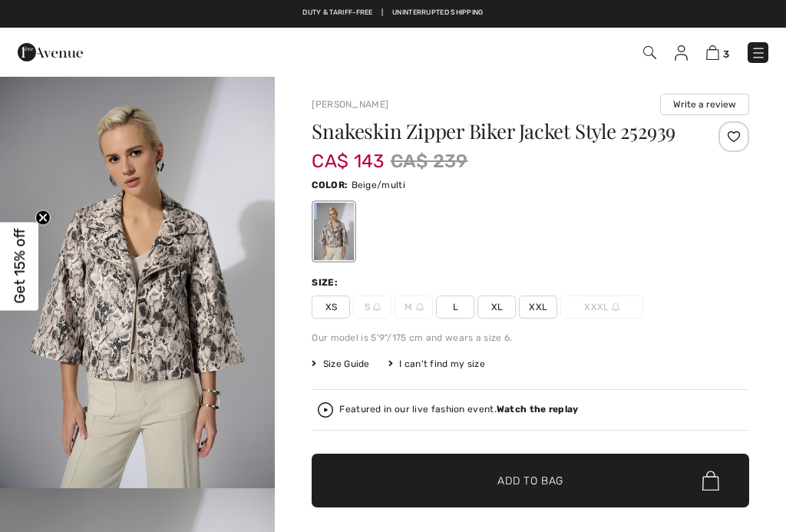
checkbox input "true"
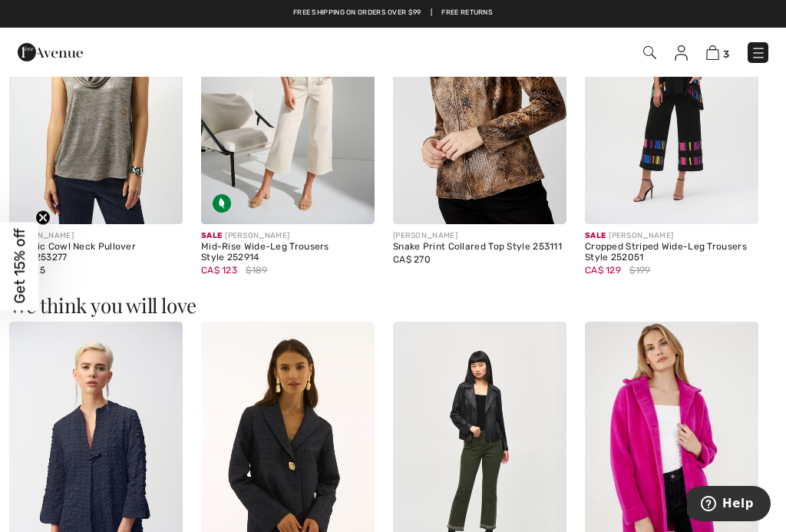
scroll to position [1524, 0]
click at [481, 17] on link "Free Returns" at bounding box center [466, 13] width 51 height 11
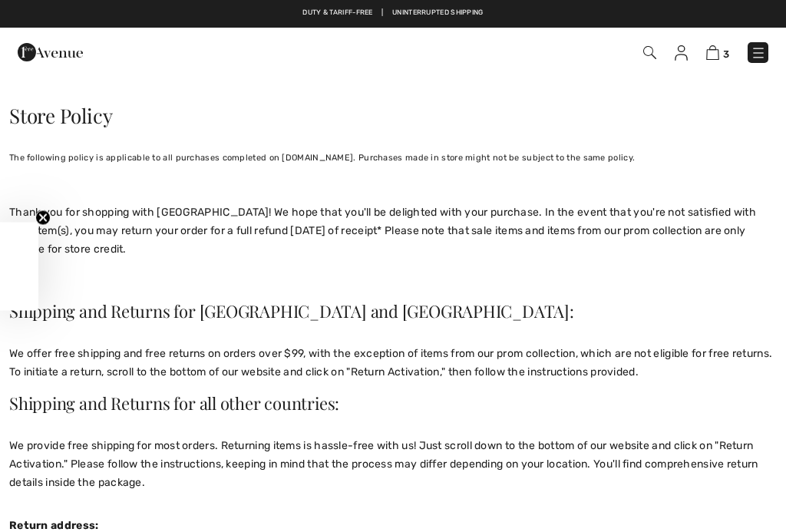
checkbox input "true"
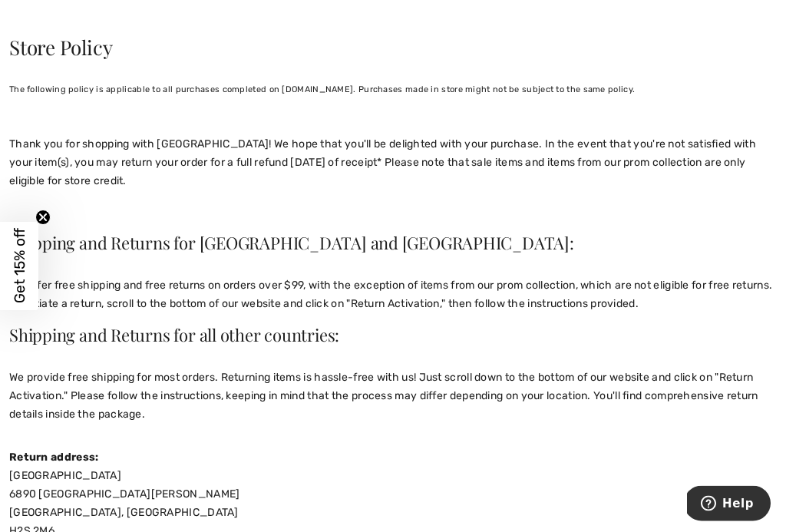
scroll to position [68, 0]
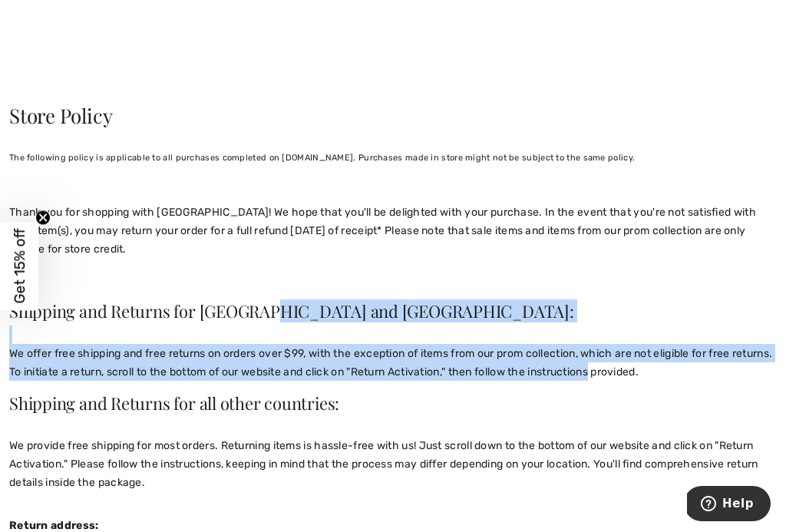
scroll to position [1, 0]
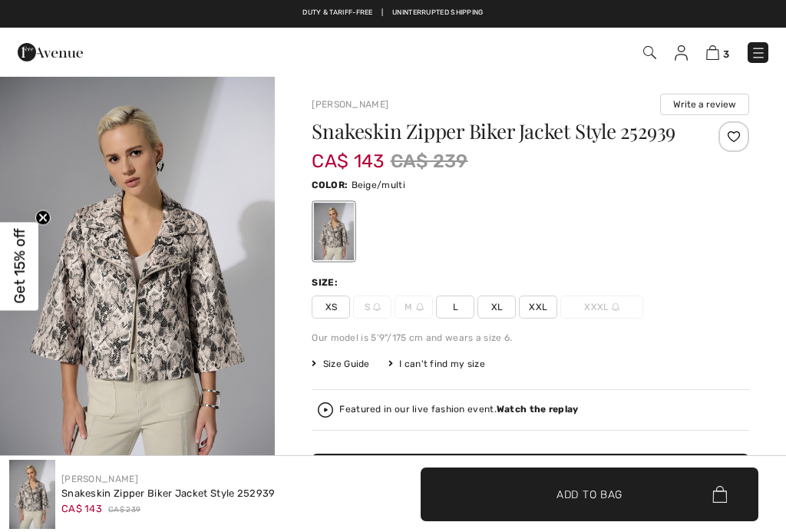
checkbox input "true"
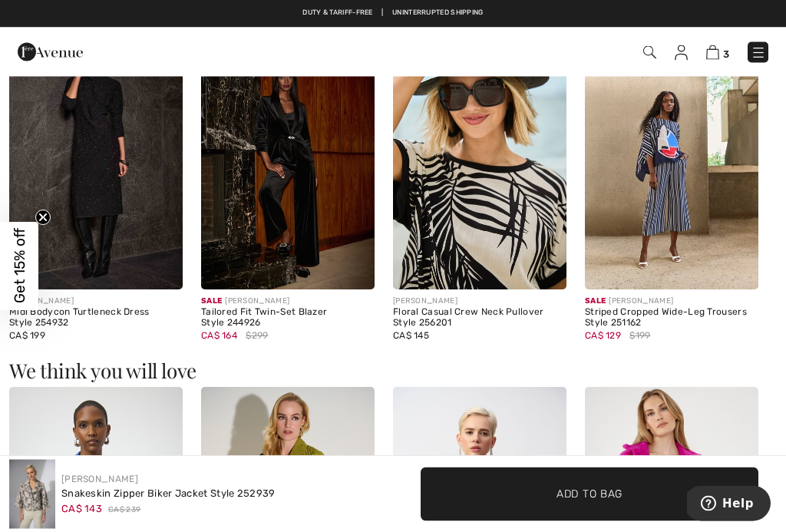
scroll to position [1416, 0]
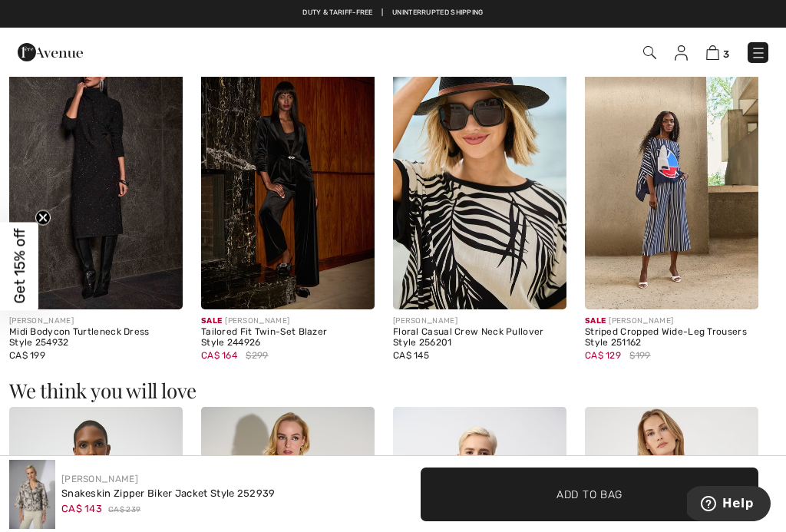
click at [564, 407] on img at bounding box center [479, 537] width 173 height 260
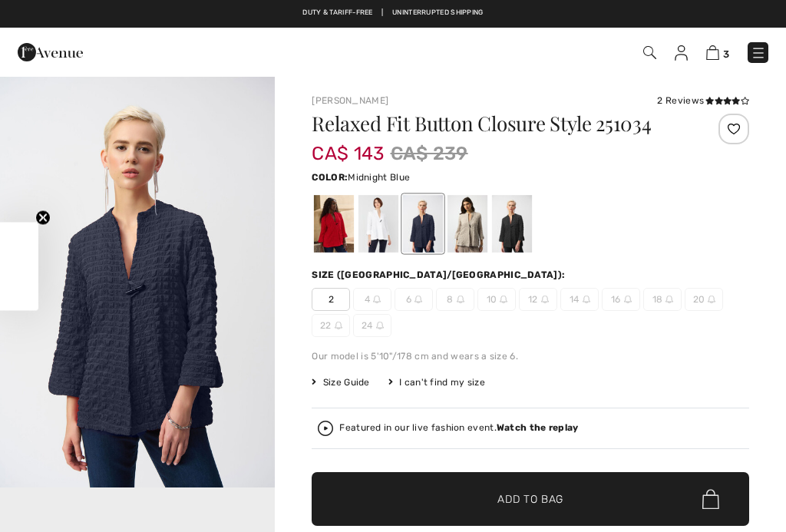
scroll to position [260, 0]
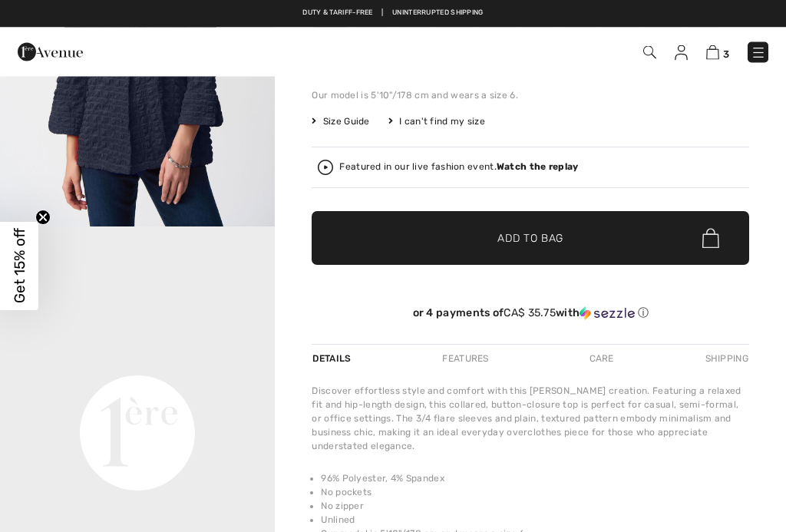
checkbox input "true"
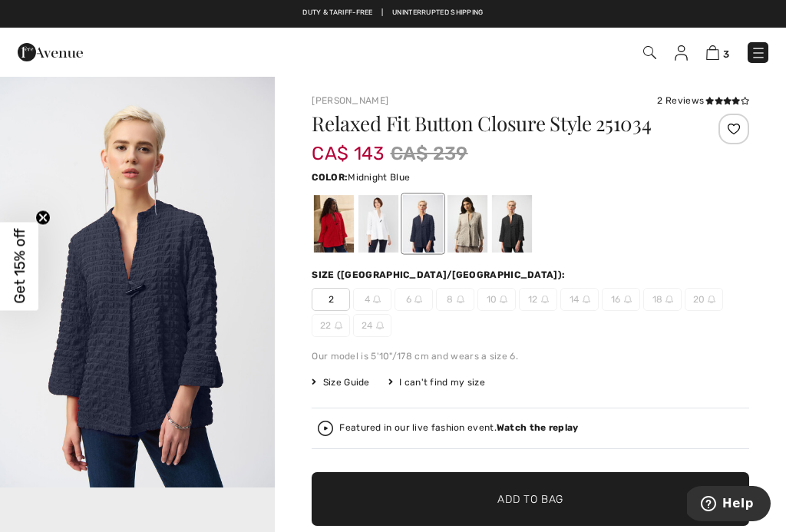
scroll to position [0, 0]
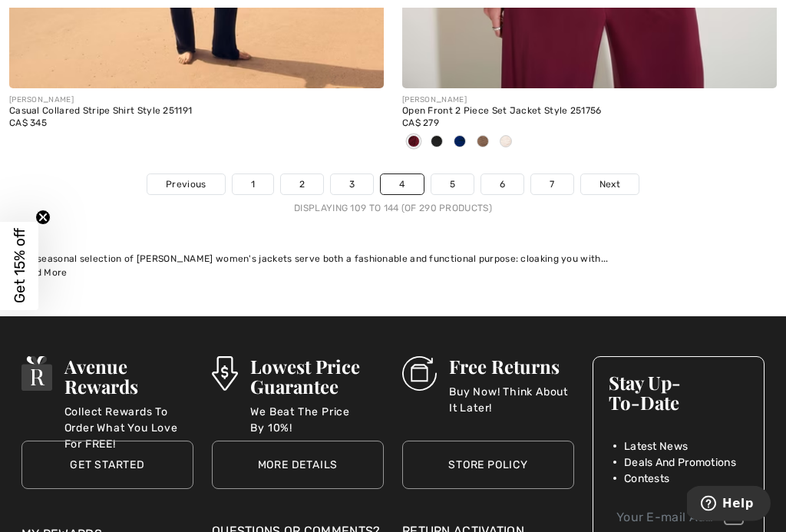
scroll to position [11640, 0]
click at [461, 175] on link "5" at bounding box center [452, 184] width 42 height 20
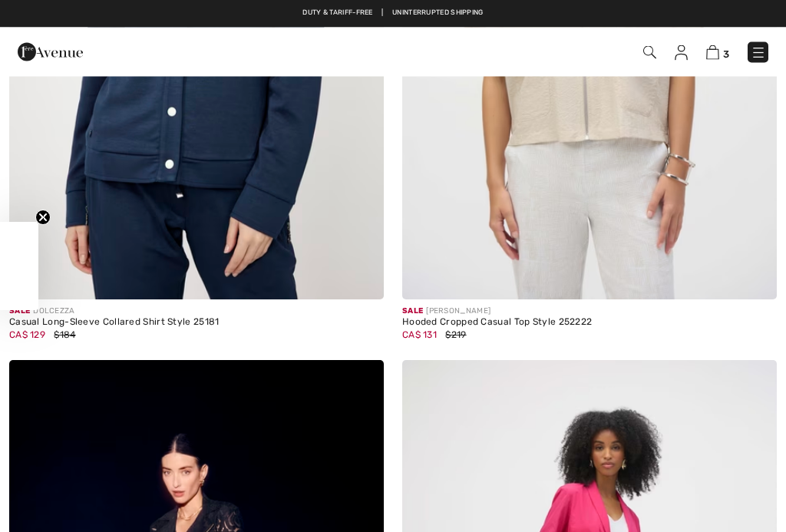
checkbox input "true"
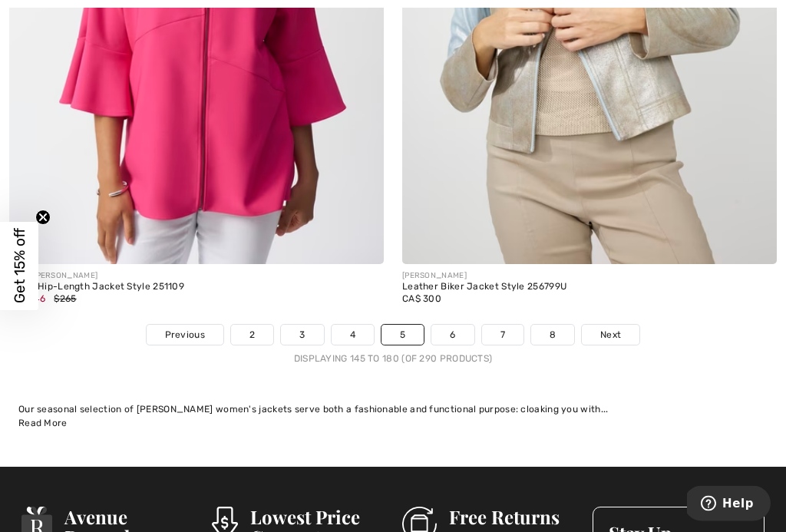
scroll to position [11527, 0]
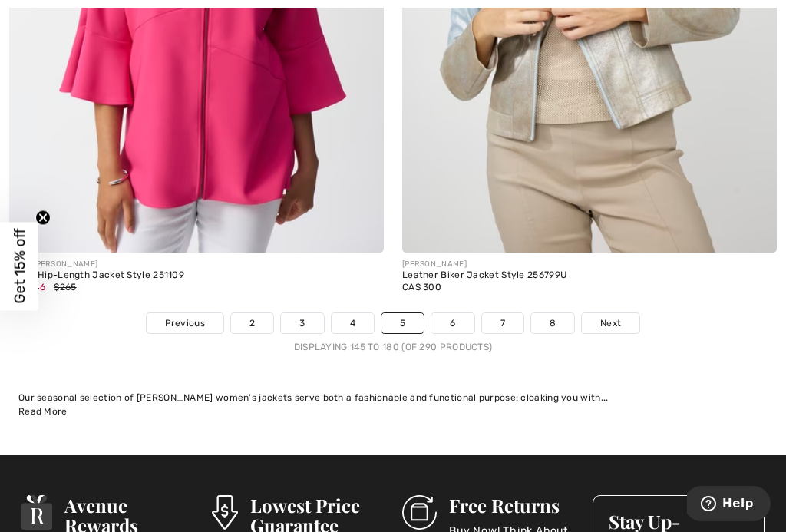
click at [466, 314] on link "6" at bounding box center [452, 323] width 42 height 20
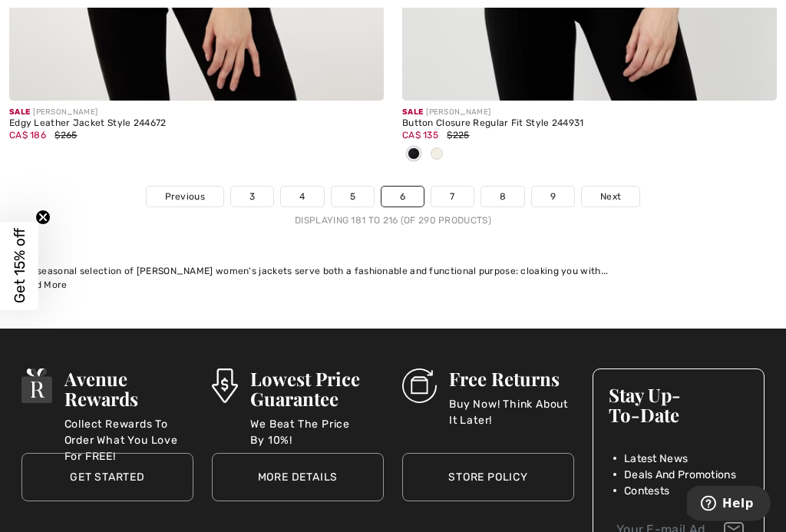
scroll to position [11704, 0]
click at [464, 187] on link "7" at bounding box center [451, 197] width 41 height 20
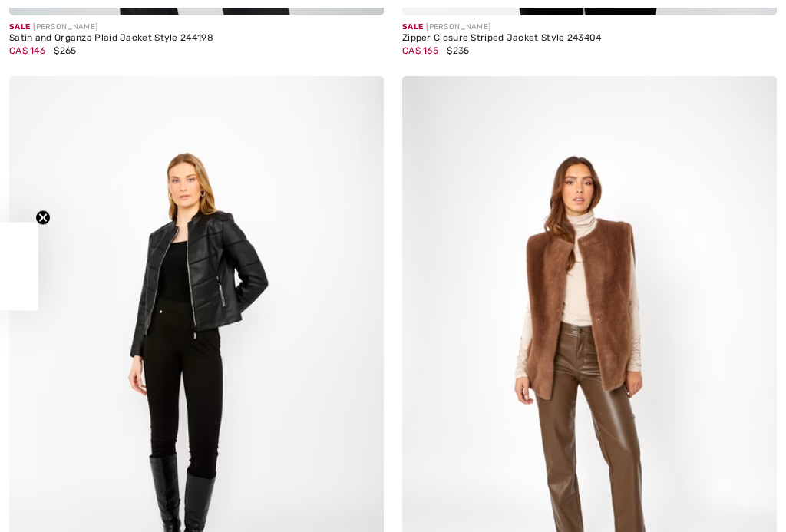
checkbox input "true"
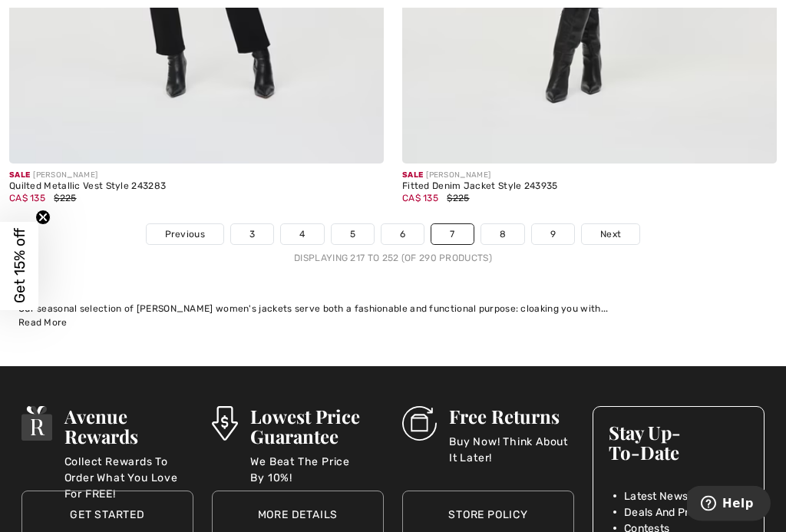
scroll to position [11565, 0]
click at [514, 232] on link "8" at bounding box center [502, 234] width 43 height 20
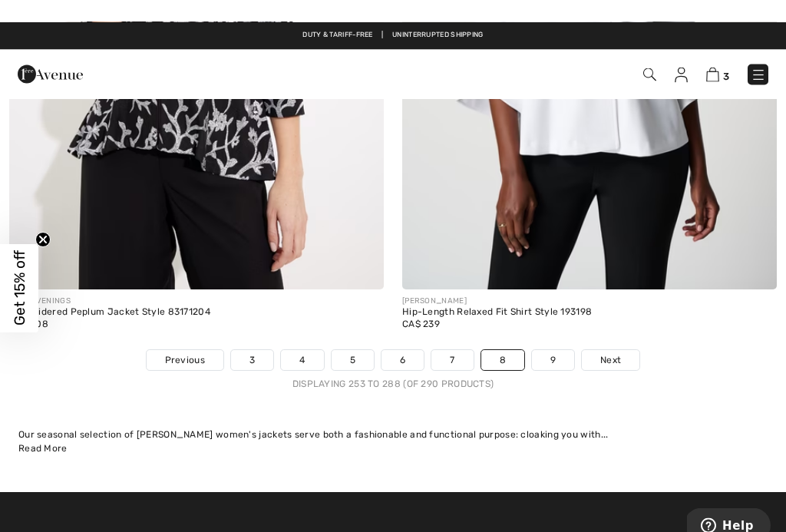
scroll to position [11489, 0]
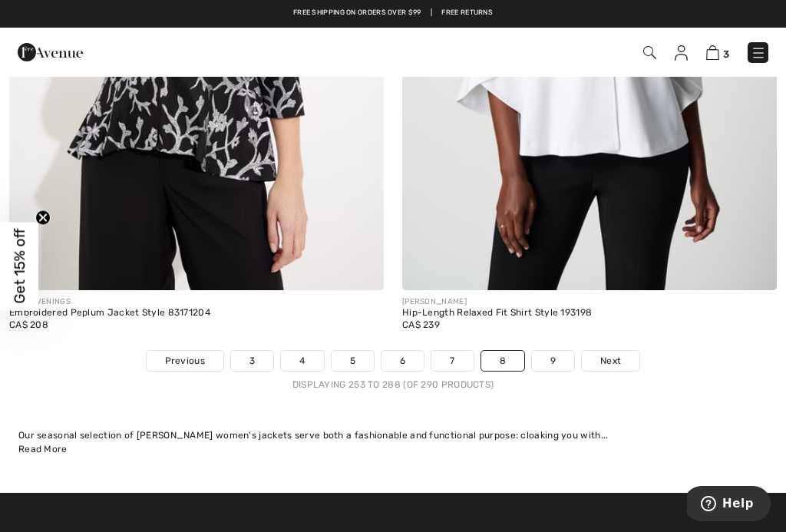
click at [560, 358] on link "9" at bounding box center [553, 361] width 42 height 20
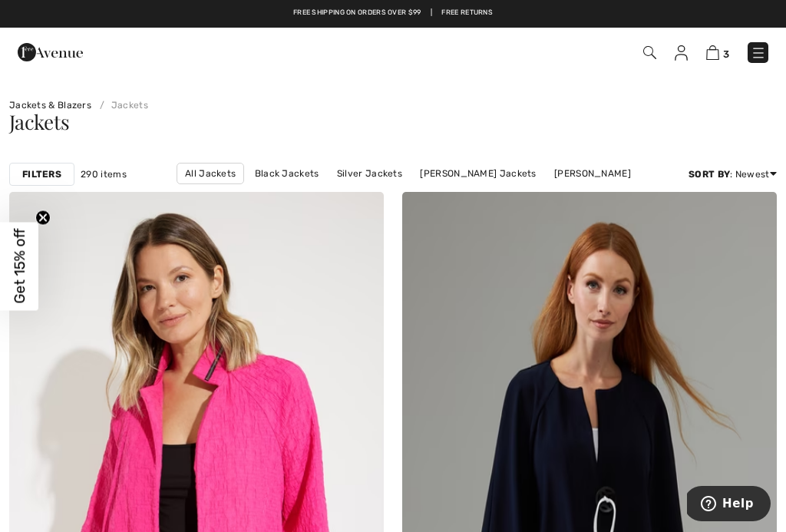
click at [765, 54] on img at bounding box center [758, 52] width 15 height 15
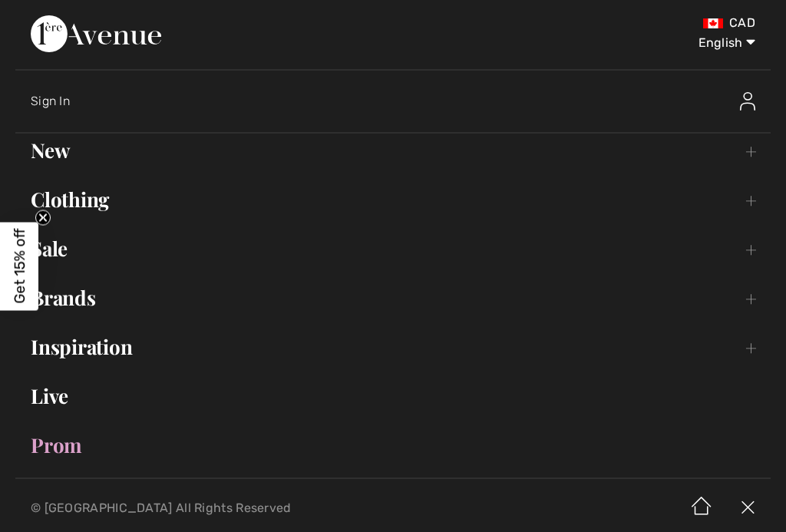
click at [97, 190] on link "Clothing Toggle submenu" at bounding box center [392, 200] width 755 height 34
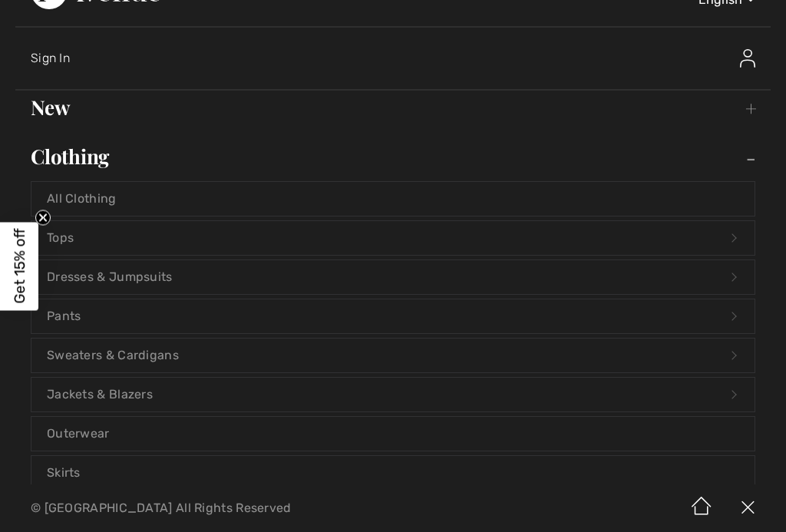
scroll to position [44, 0]
click at [160, 358] on link "Sweaters & Cardigans Open submenu" at bounding box center [392, 355] width 723 height 34
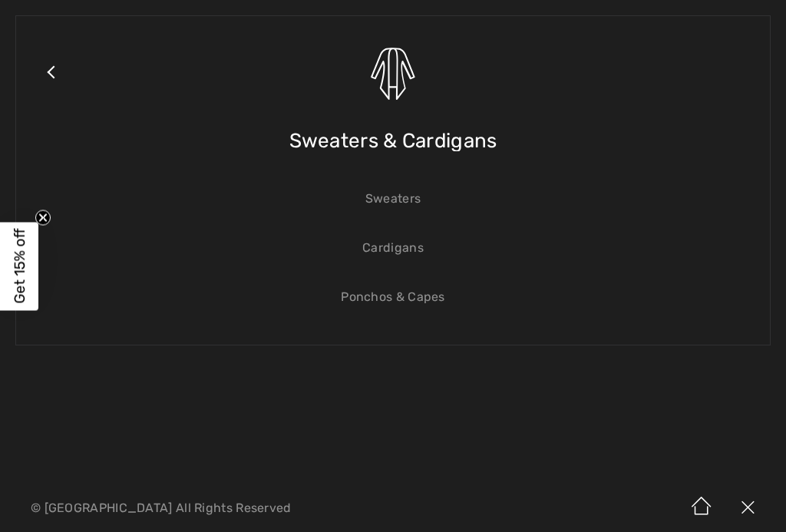
click at [423, 206] on link "Sweaters" at bounding box center [392, 199] width 723 height 34
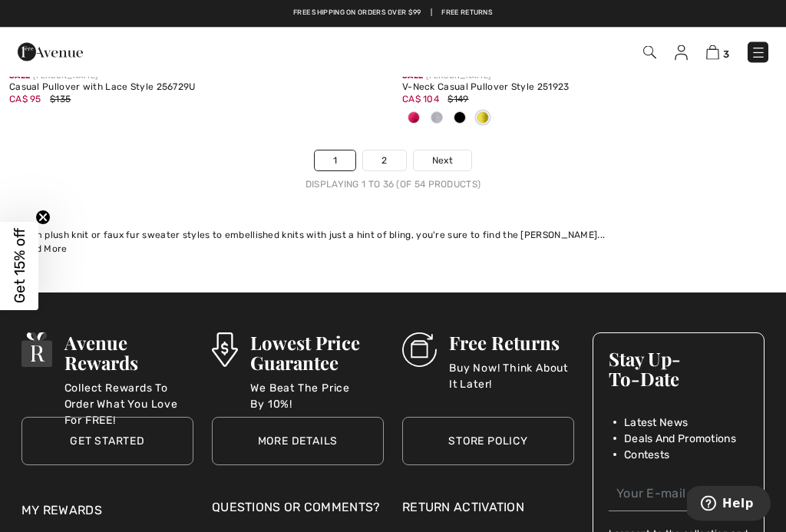
scroll to position [11842, 0]
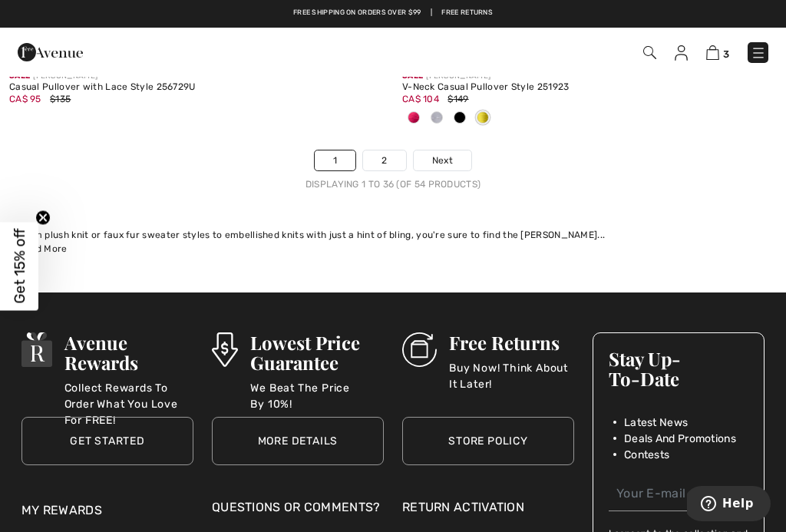
click at [458, 150] on link "Next" at bounding box center [443, 160] width 58 height 20
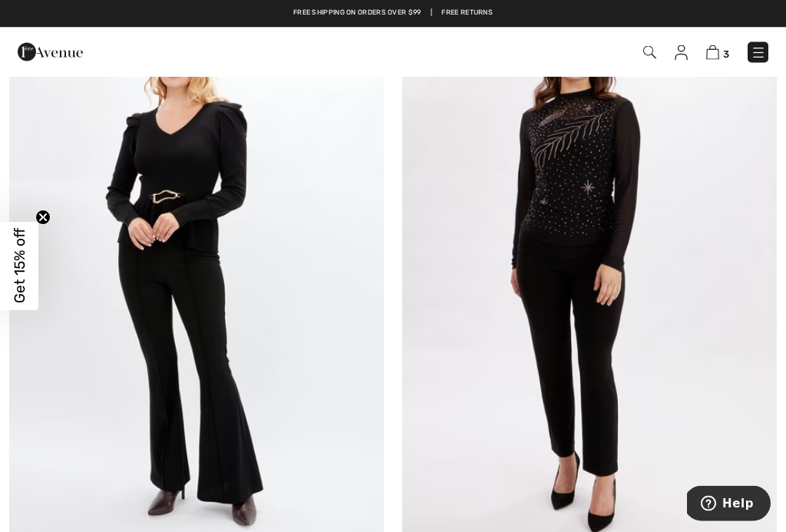
scroll to position [5383, 0]
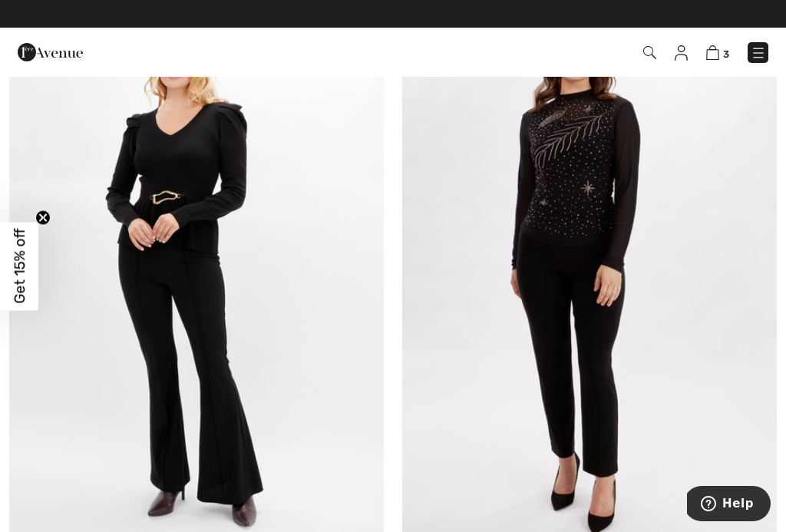
click at [768, 47] on link at bounding box center [758, 52] width 21 height 21
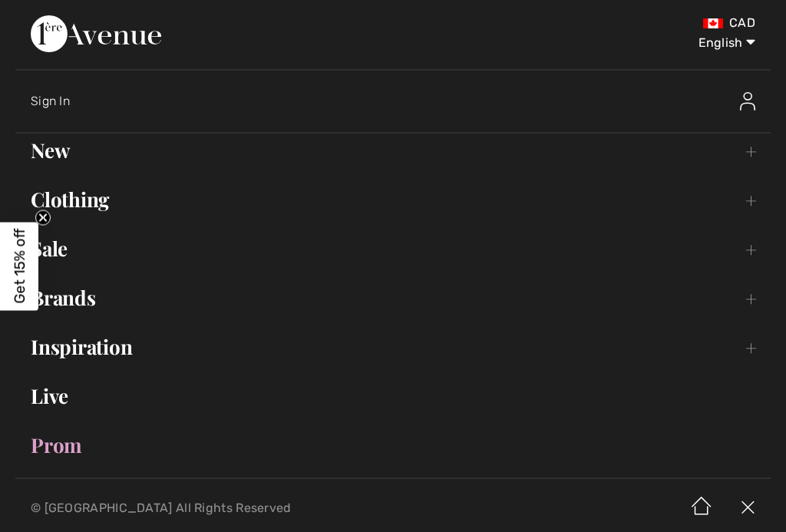
click at [83, 211] on link "Clothing Toggle submenu" at bounding box center [392, 200] width 755 height 34
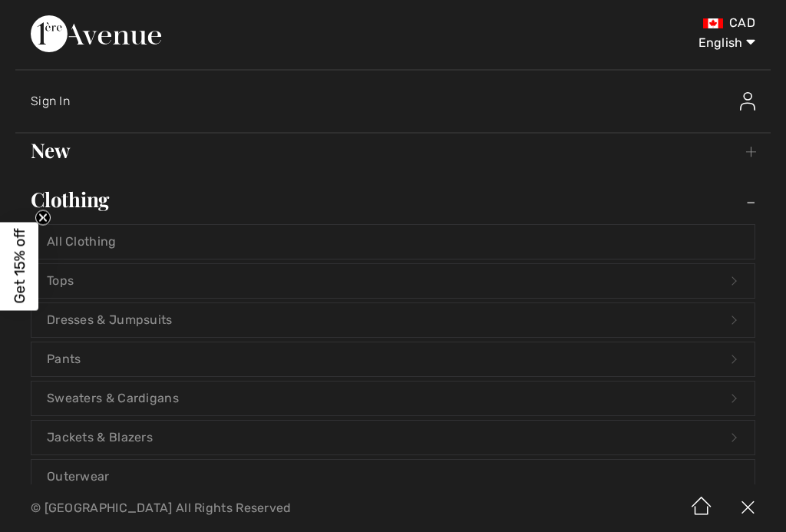
click at [154, 390] on link "Sweaters & Cardigans Open submenu" at bounding box center [392, 399] width 723 height 34
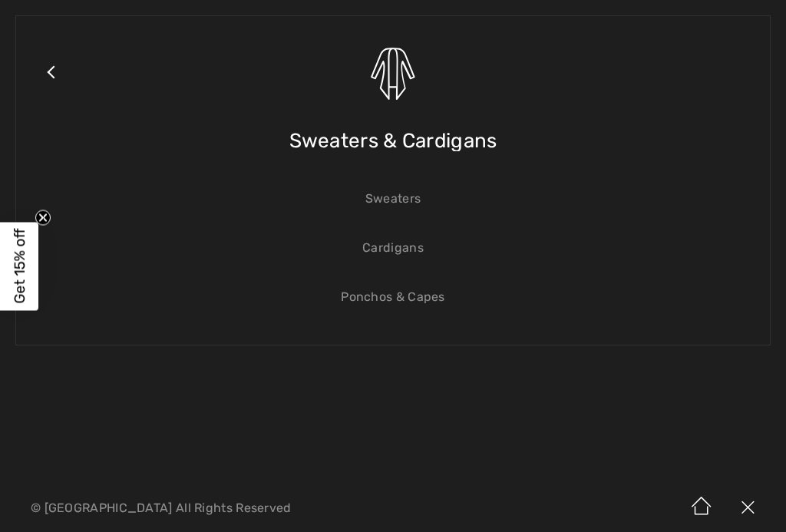
click at [425, 256] on link "Cardigans" at bounding box center [392, 248] width 723 height 34
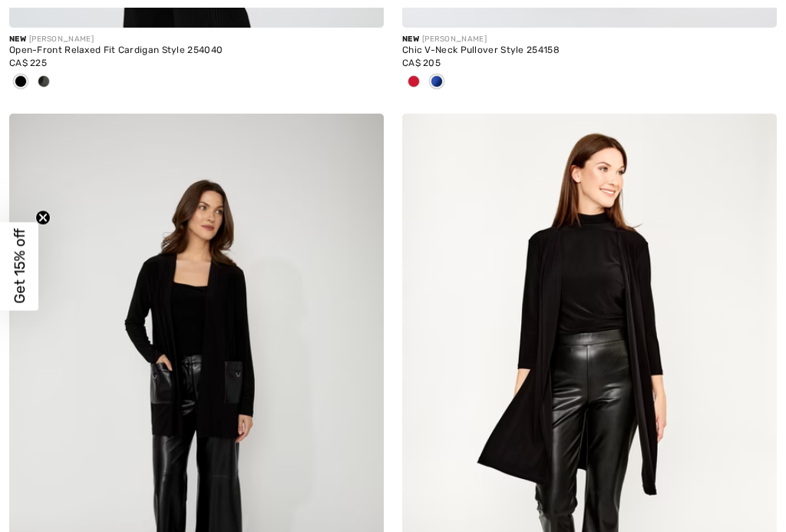
checkbox input "true"
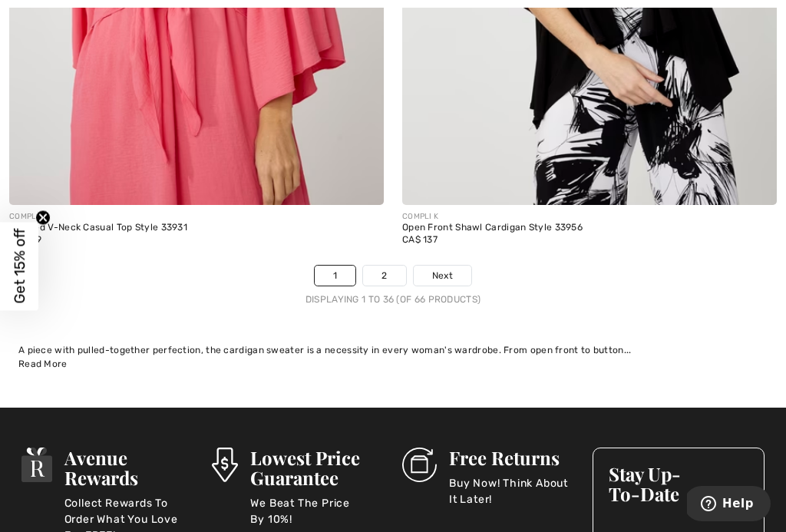
scroll to position [11673, 0]
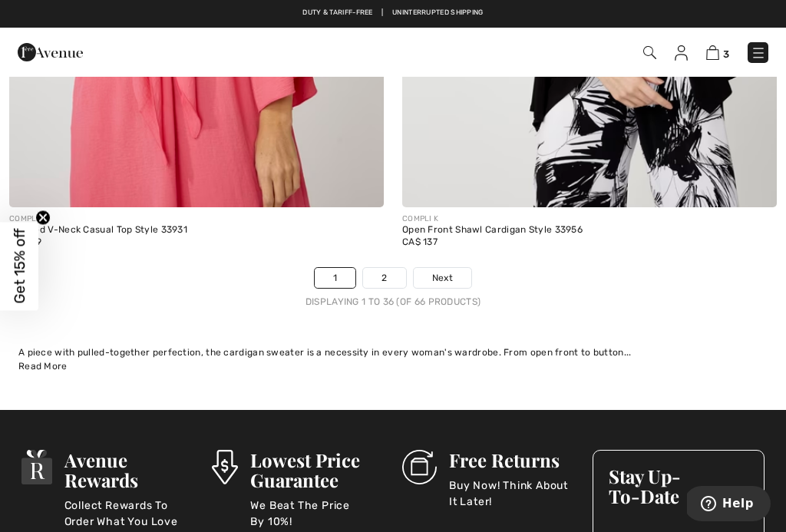
click at [457, 268] on link "Next" at bounding box center [443, 278] width 58 height 20
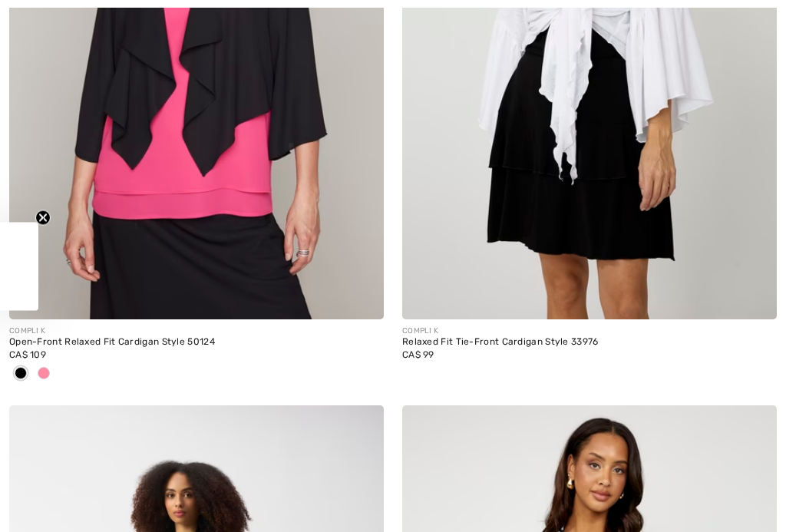
checkbox input "true"
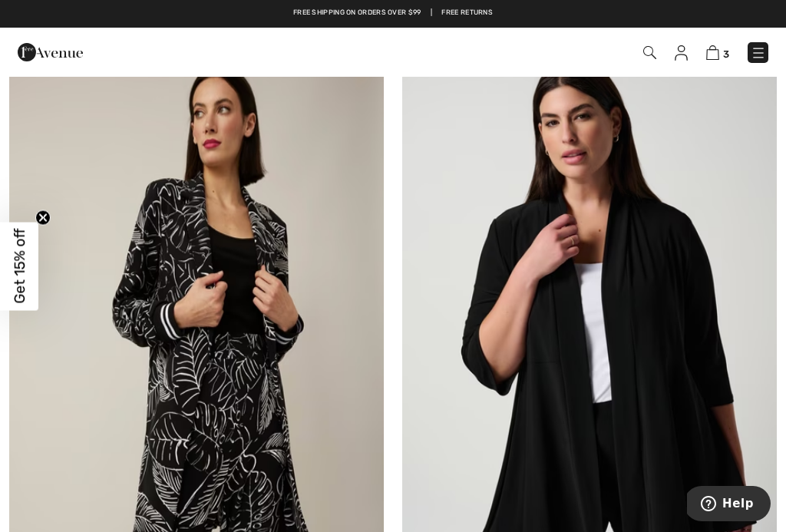
scroll to position [9334, 0]
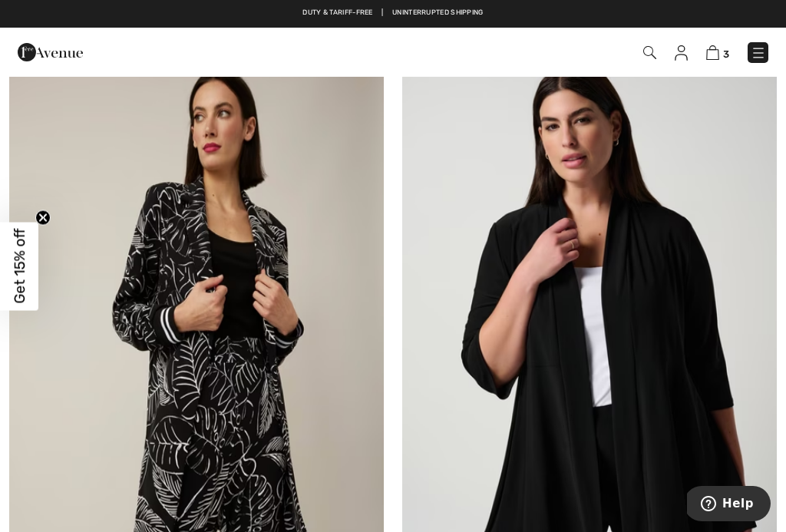
click at [716, 58] on img at bounding box center [712, 52] width 13 height 15
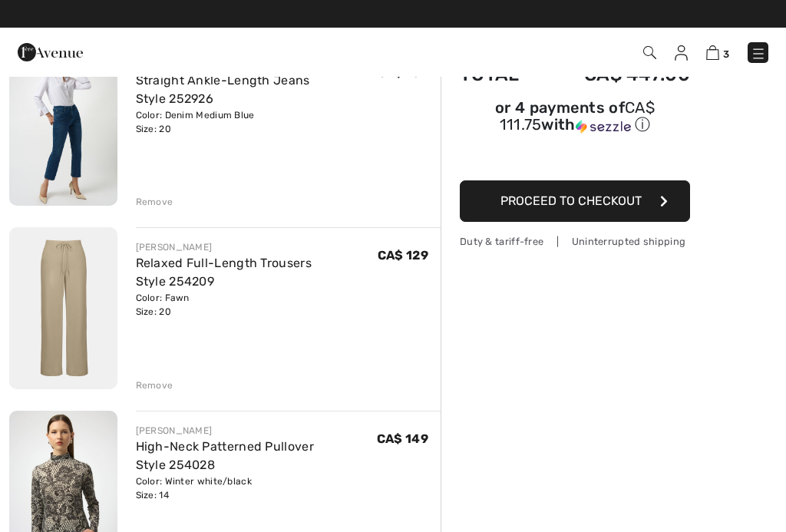
scroll to position [156, 0]
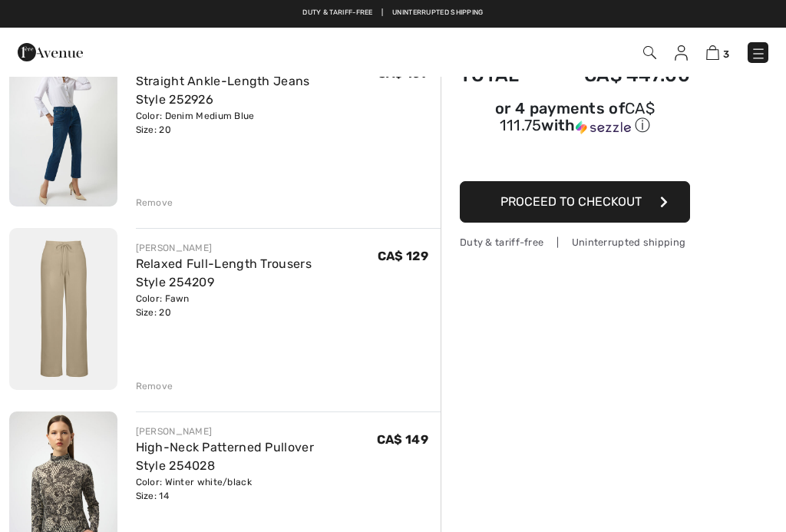
click at [619, 204] on span "Proceed to Checkout" at bounding box center [570, 201] width 141 height 15
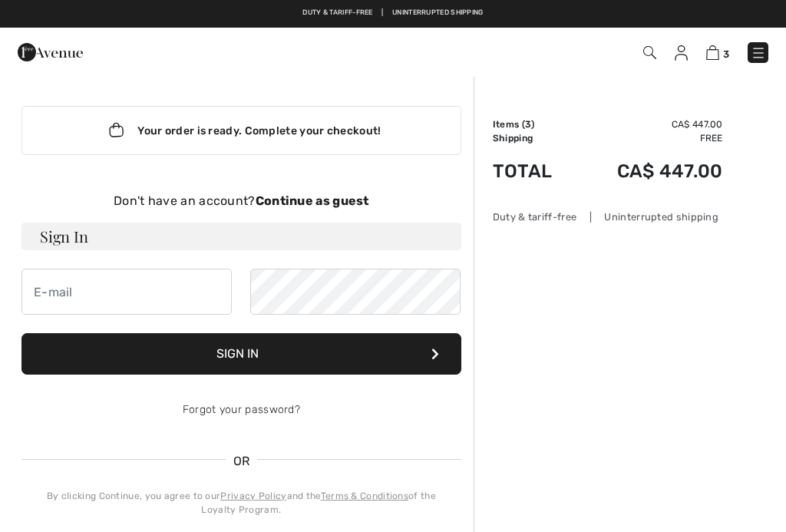
click at [352, 198] on strong "Continue as guest" at bounding box center [313, 200] width 114 height 15
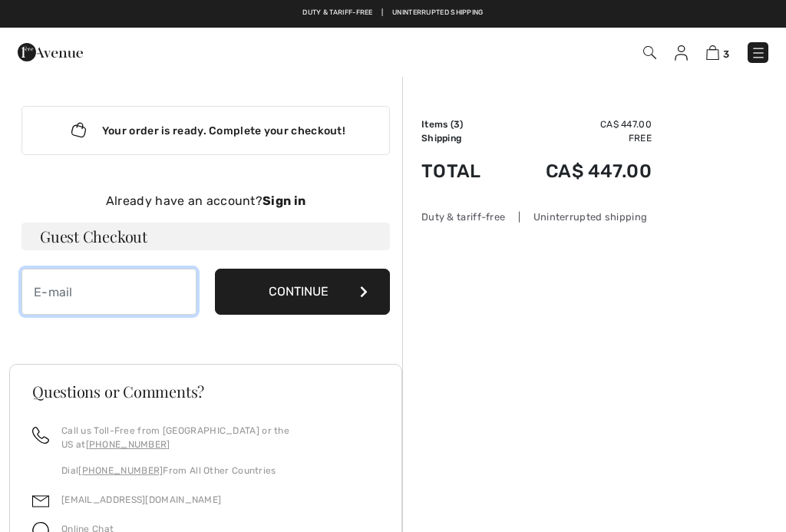
click at [160, 296] on input "email" at bounding box center [108, 292] width 175 height 46
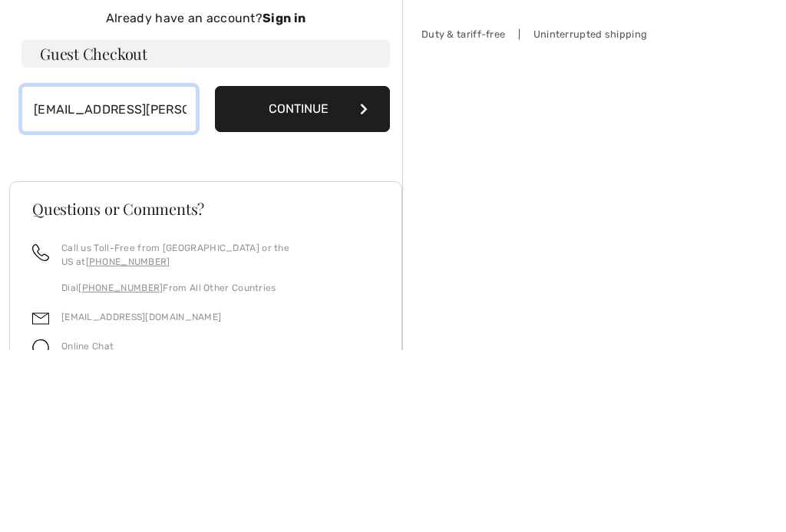
type input "[EMAIL_ADDRESS][PERSON_NAME][DOMAIN_NAME]"
click at [340, 269] on button "Continue" at bounding box center [302, 292] width 175 height 46
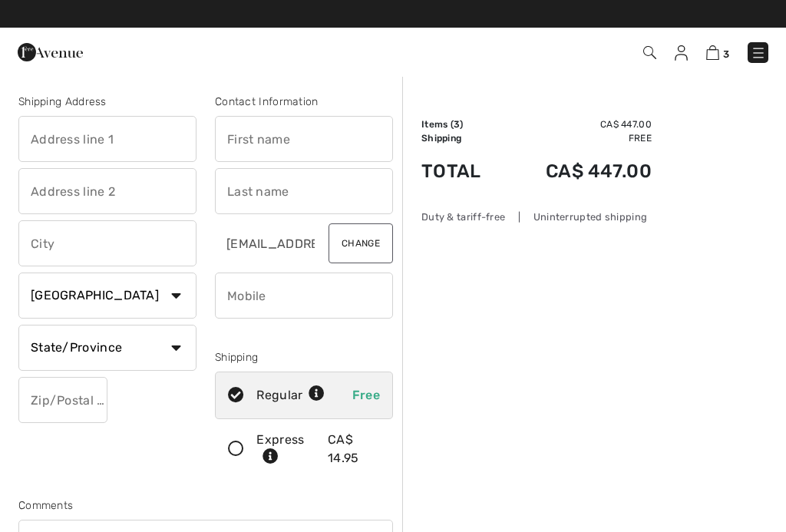
click at [157, 148] on input "text" at bounding box center [107, 139] width 178 height 46
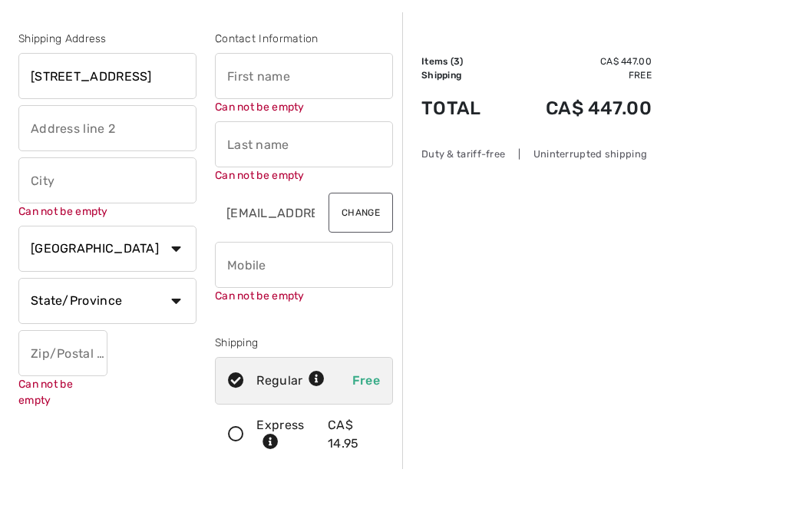
type input "[STREET_ADDRESS]"
click at [348, 116] on input "text" at bounding box center [304, 139] width 178 height 46
type input "[PERSON_NAME]"
click at [365, 184] on input "text" at bounding box center [304, 207] width 178 height 46
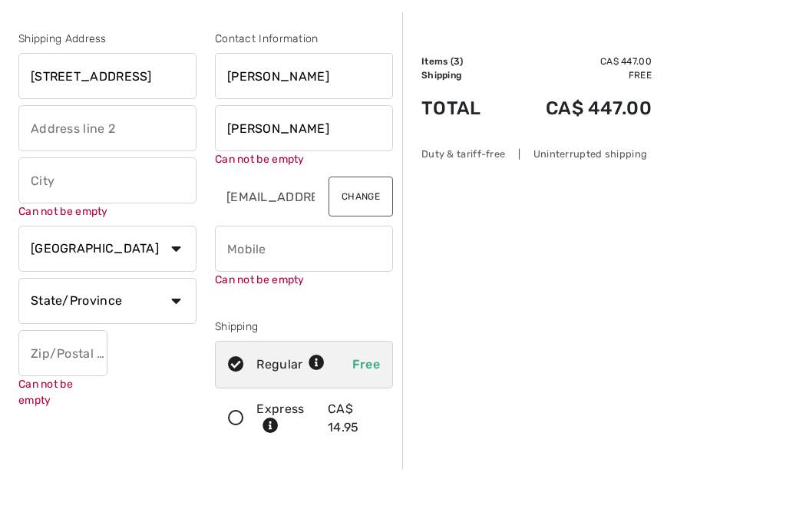
type input "[PERSON_NAME]"
click at [180, 220] on input "text" at bounding box center [107, 243] width 178 height 46
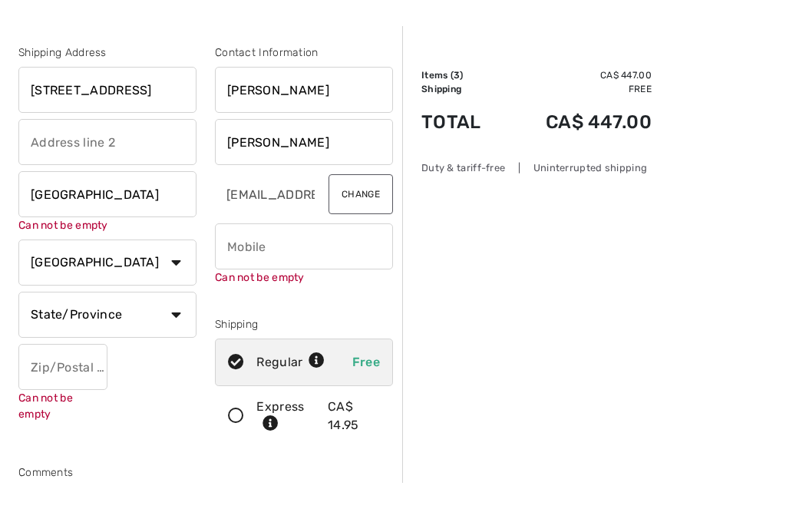
type input "[GEOGRAPHIC_DATA]"
click at [309, 220] on input "ppoole8619@rogers.com" at bounding box center [265, 243] width 101 height 46
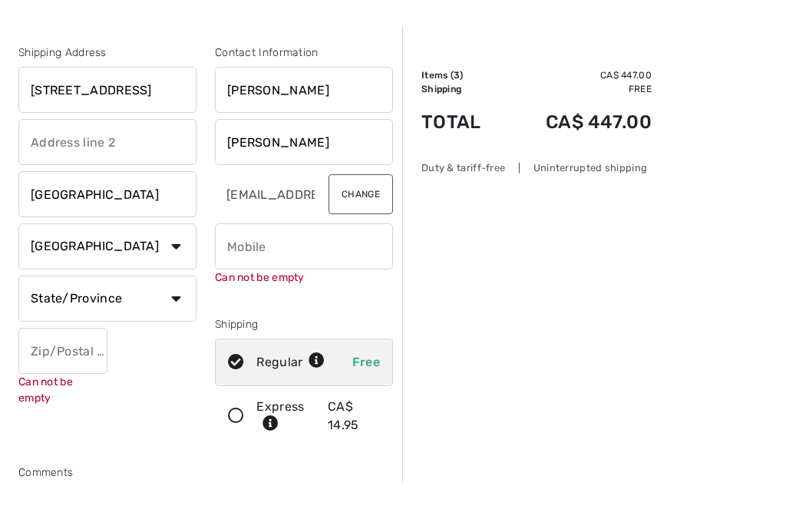
scroll to position [49, 0]
click at [193, 296] on select "State/Province Alberta British Columbia Manitoba New Brunswick Newfoundland and…" at bounding box center [107, 299] width 178 height 46
select select "ON"
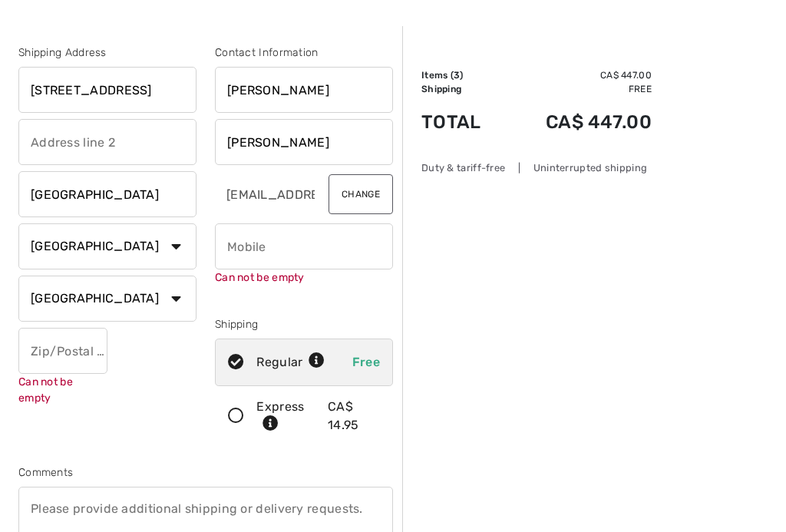
click at [316, 249] on input "phone" at bounding box center [304, 246] width 178 height 46
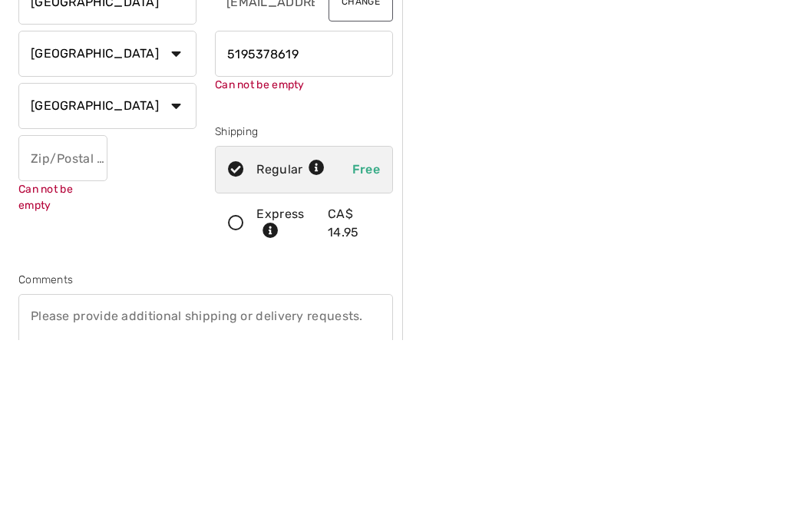
type input "5195378619"
click at [96, 328] on input "text" at bounding box center [62, 351] width 89 height 46
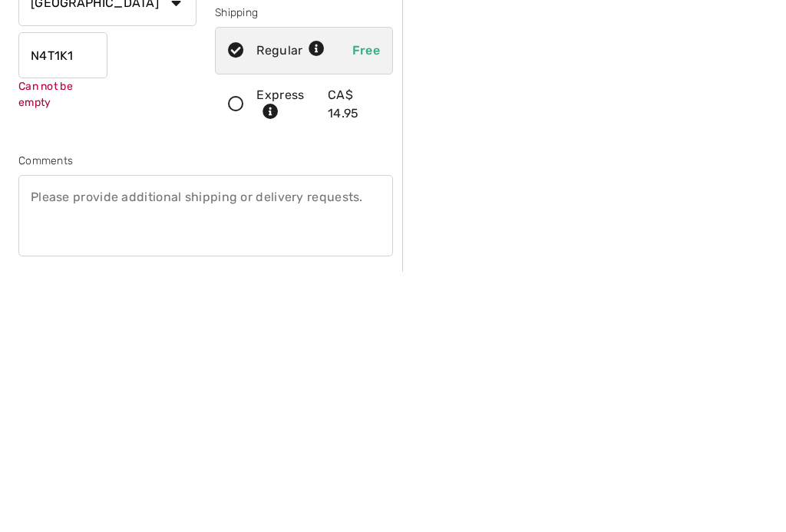
scroll to position [85, 0]
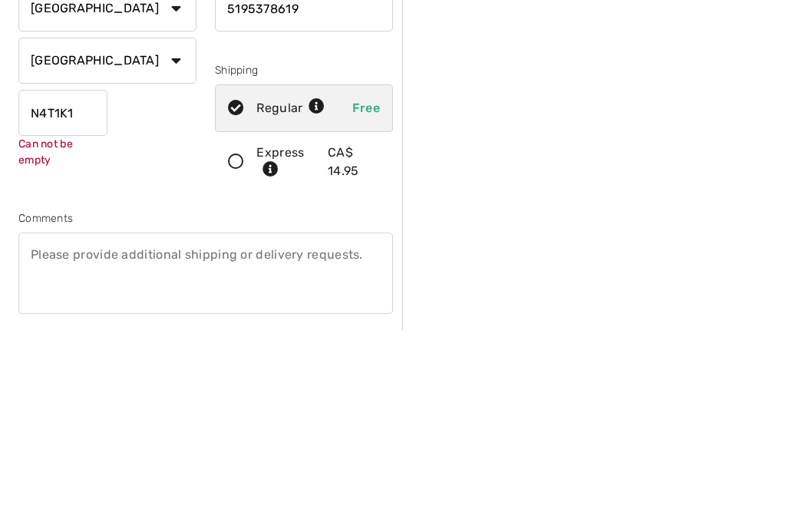
type input "N4T1K1"
click at [246, 286] on div "Regular Free" at bounding box center [304, 310] width 178 height 48
radio input "true"
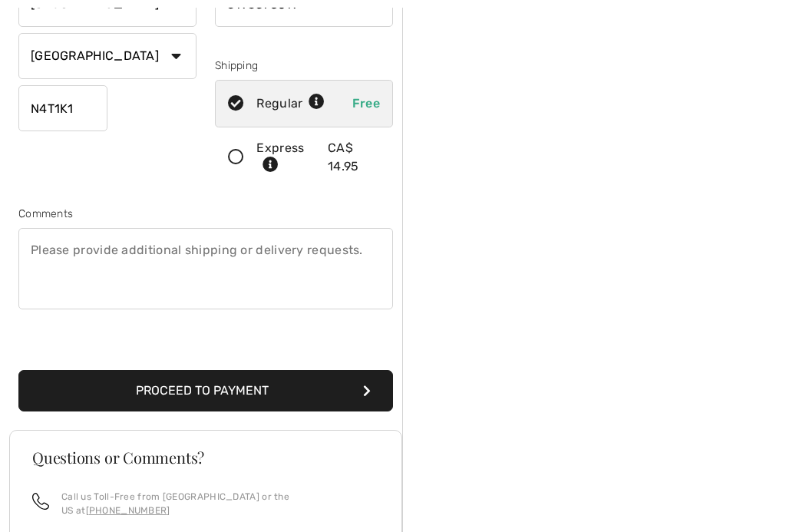
scroll to position [289, 0]
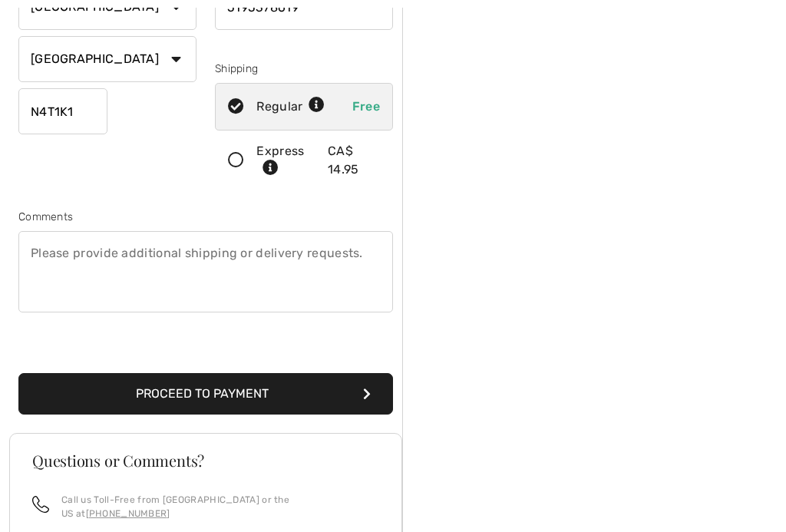
click at [306, 401] on button "Proceed to Payment" at bounding box center [205, 393] width 375 height 41
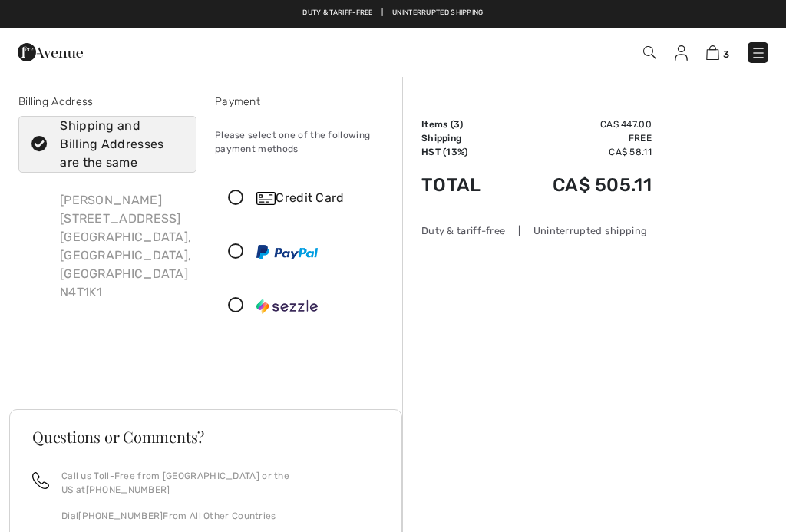
click at [244, 201] on icon at bounding box center [236, 198] width 41 height 16
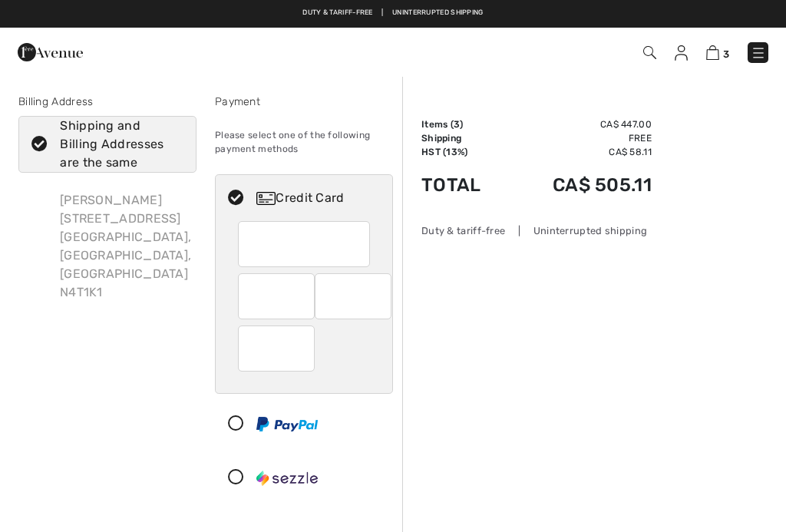
click at [361, 246] on div at bounding box center [304, 244] width 133 height 46
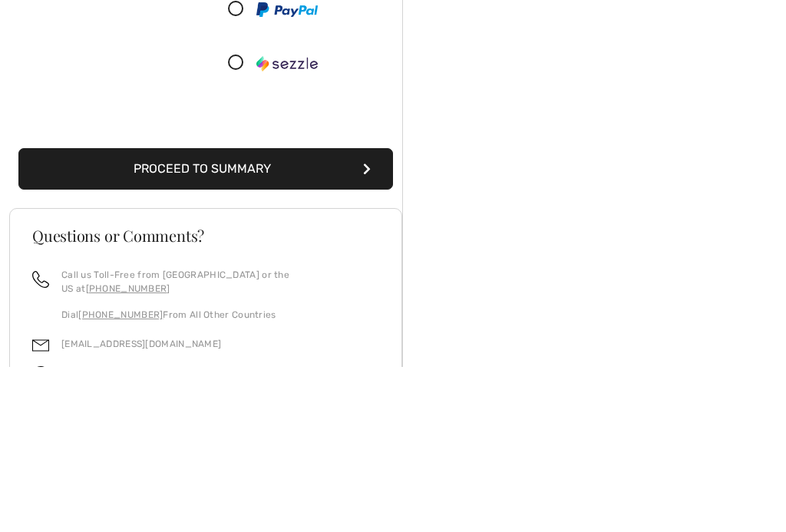
scroll to position [264, 0]
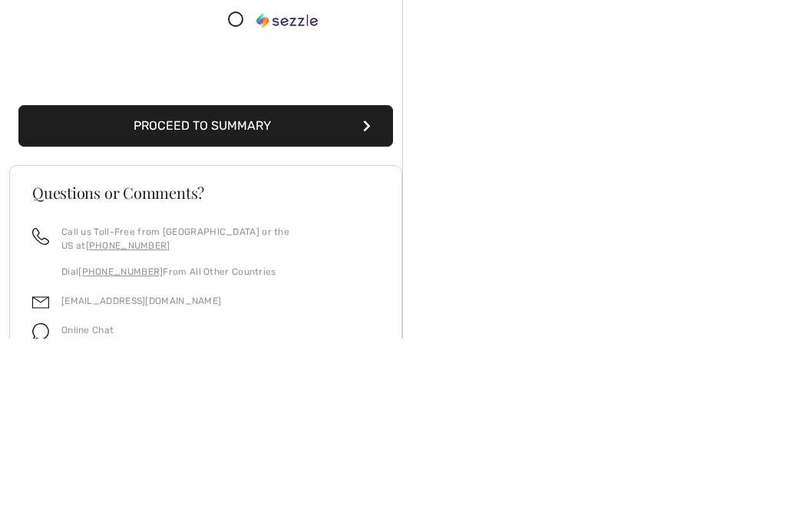
click at [272, 299] on button "Proceed to Summary" at bounding box center [205, 319] width 375 height 41
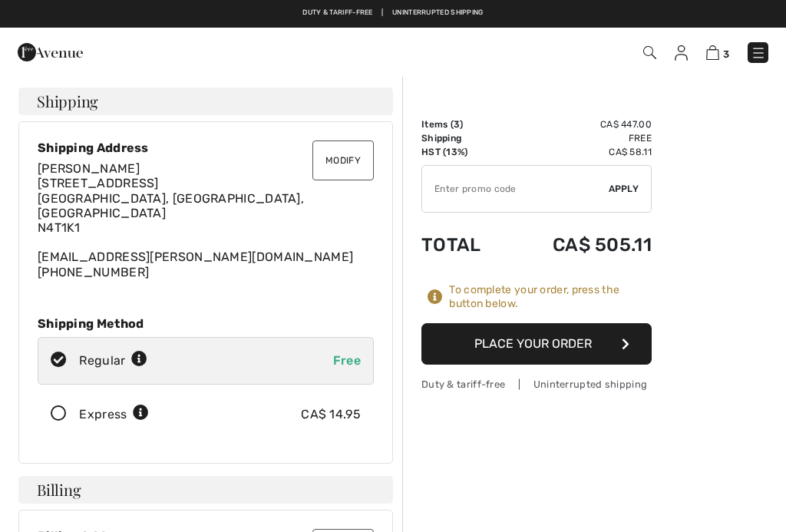
click at [504, 345] on button "Place Your Order" at bounding box center [536, 343] width 230 height 41
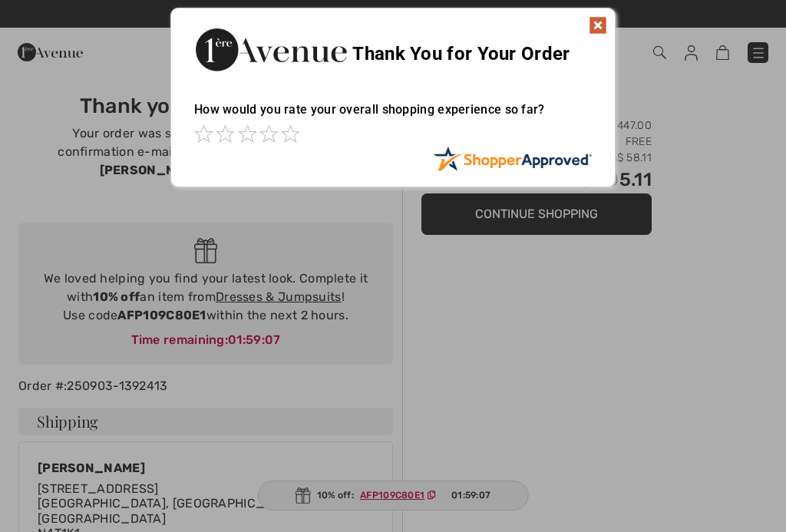
click at [602, 32] on img at bounding box center [598, 25] width 18 height 18
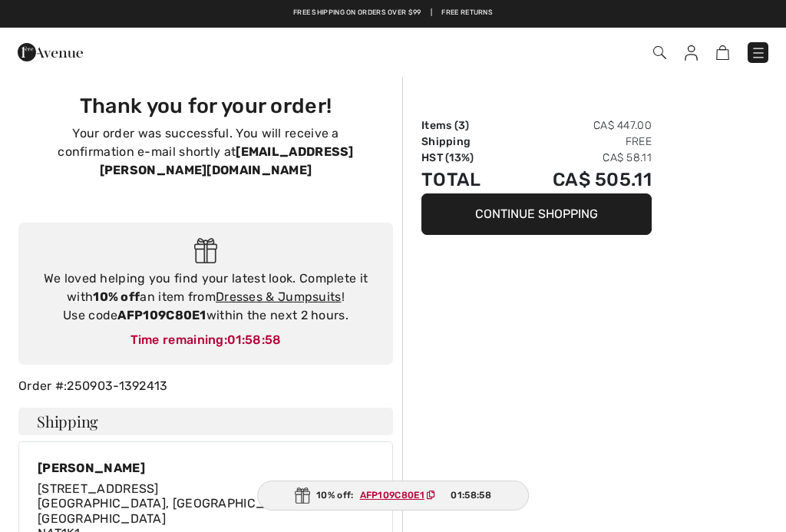
click at [552, 225] on button "Continue Shopping" at bounding box center [536, 213] width 230 height 41
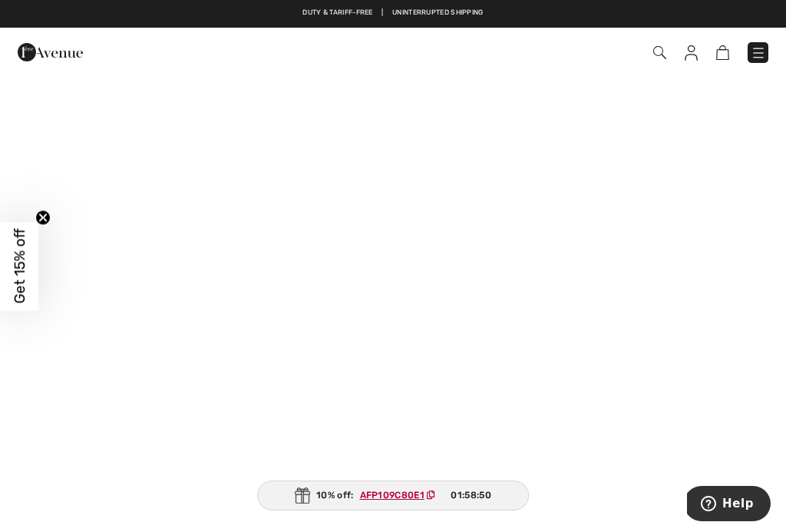
click at [758, 60] on img at bounding box center [758, 52] width 15 height 15
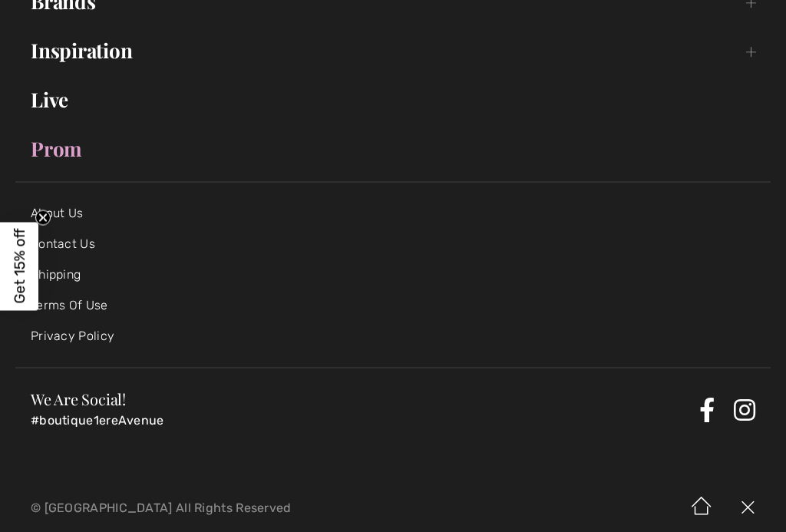
scroll to position [295, 0]
